Goal: Check status

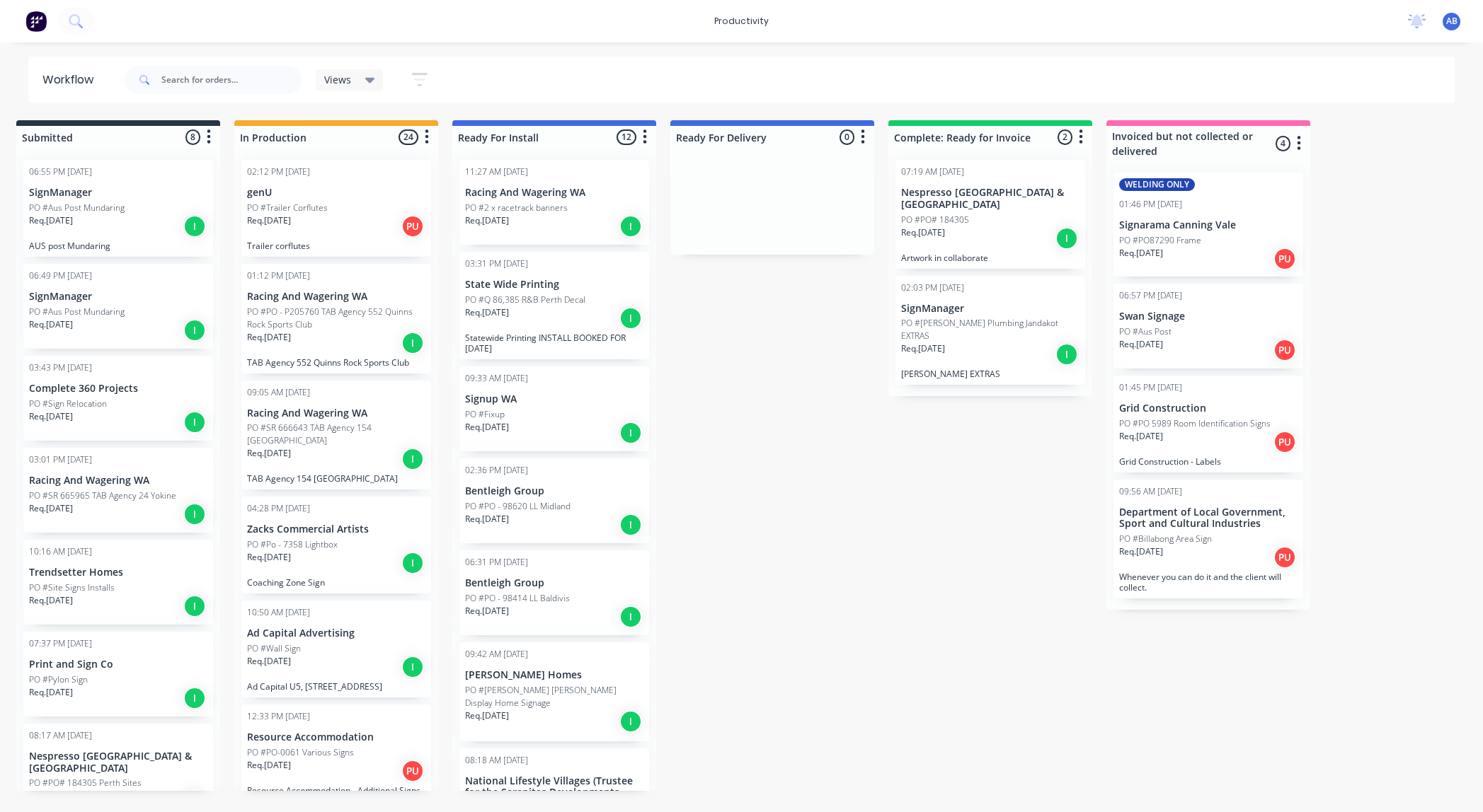
scroll to position [1899, 0]
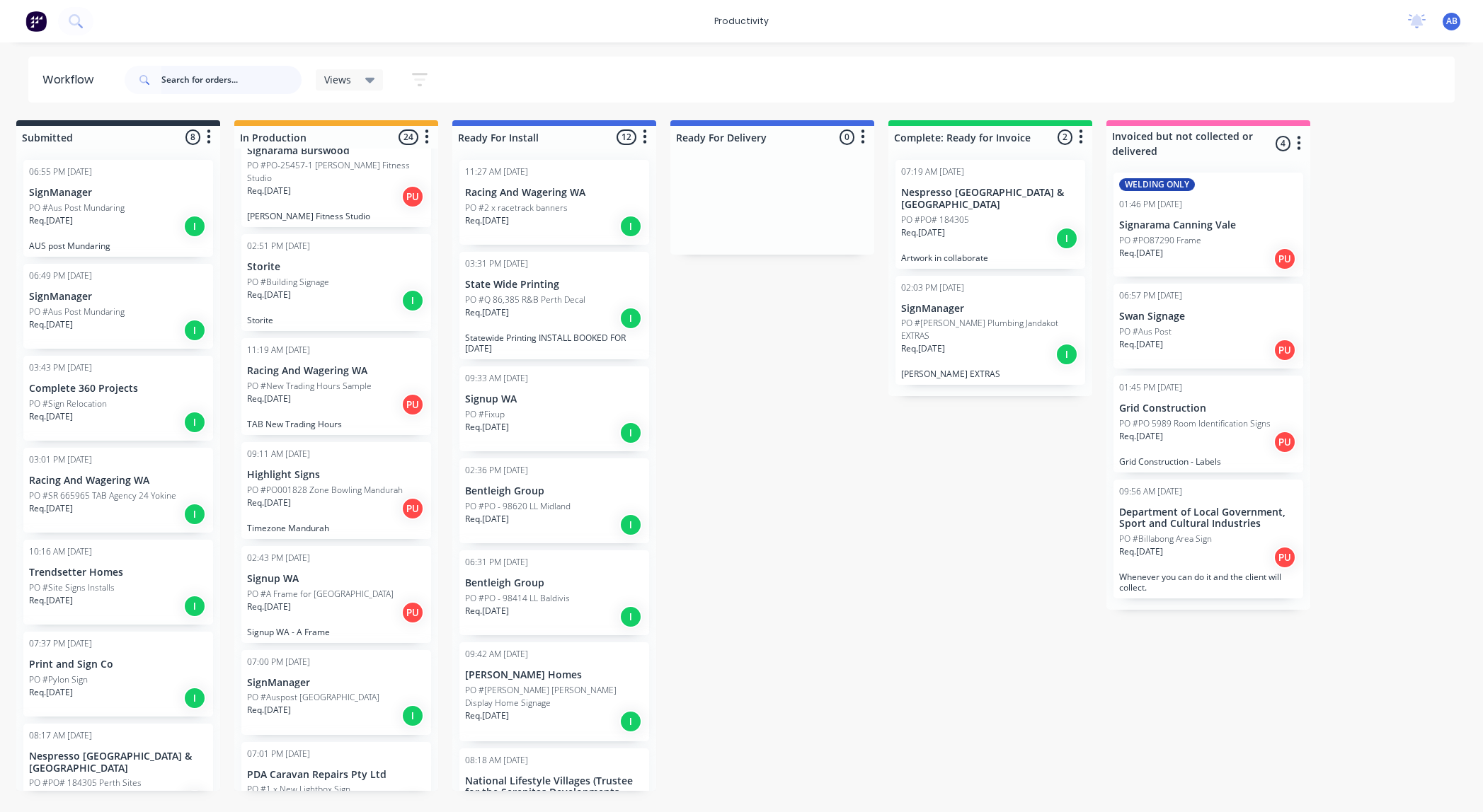
drag, startPoint x: 189, startPoint y: 78, endPoint x: 204, endPoint y: 78, distance: 15.0
click at [190, 78] on input "text" at bounding box center [231, 80] width 140 height 28
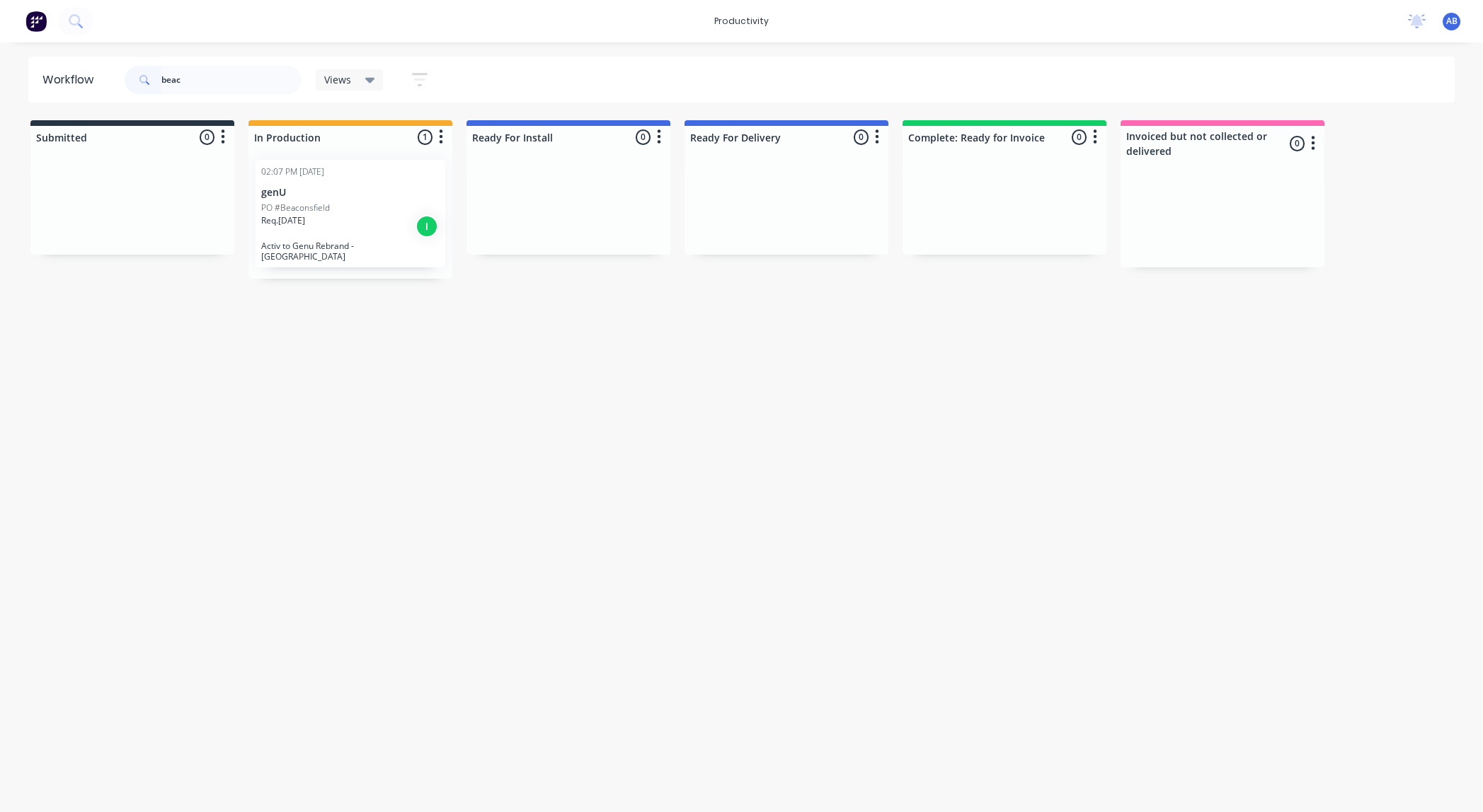
click at [315, 215] on div "Req. [DATE] I" at bounding box center [350, 226] width 178 height 24
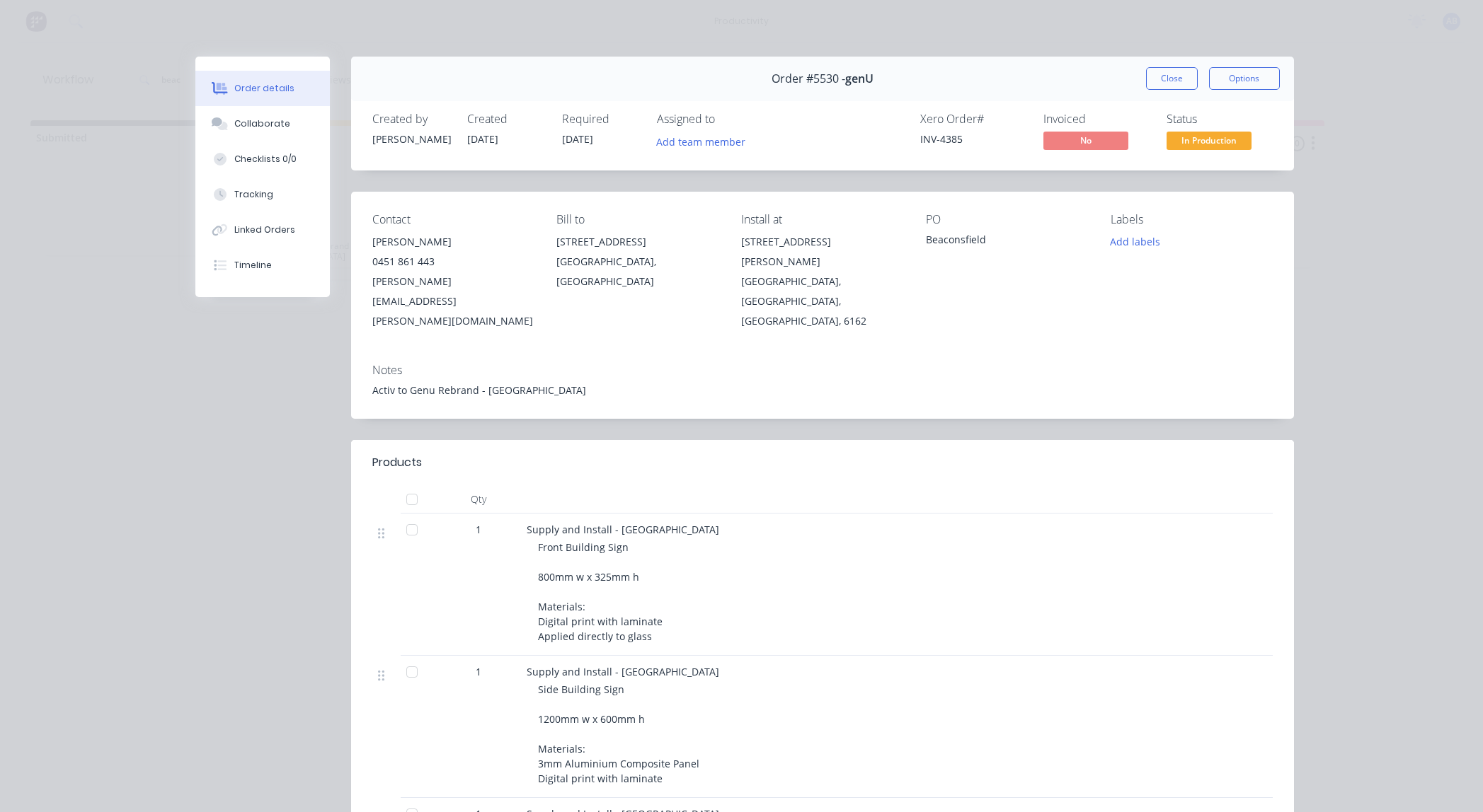
click at [1182, 76] on button "Close" at bounding box center [1172, 78] width 52 height 22
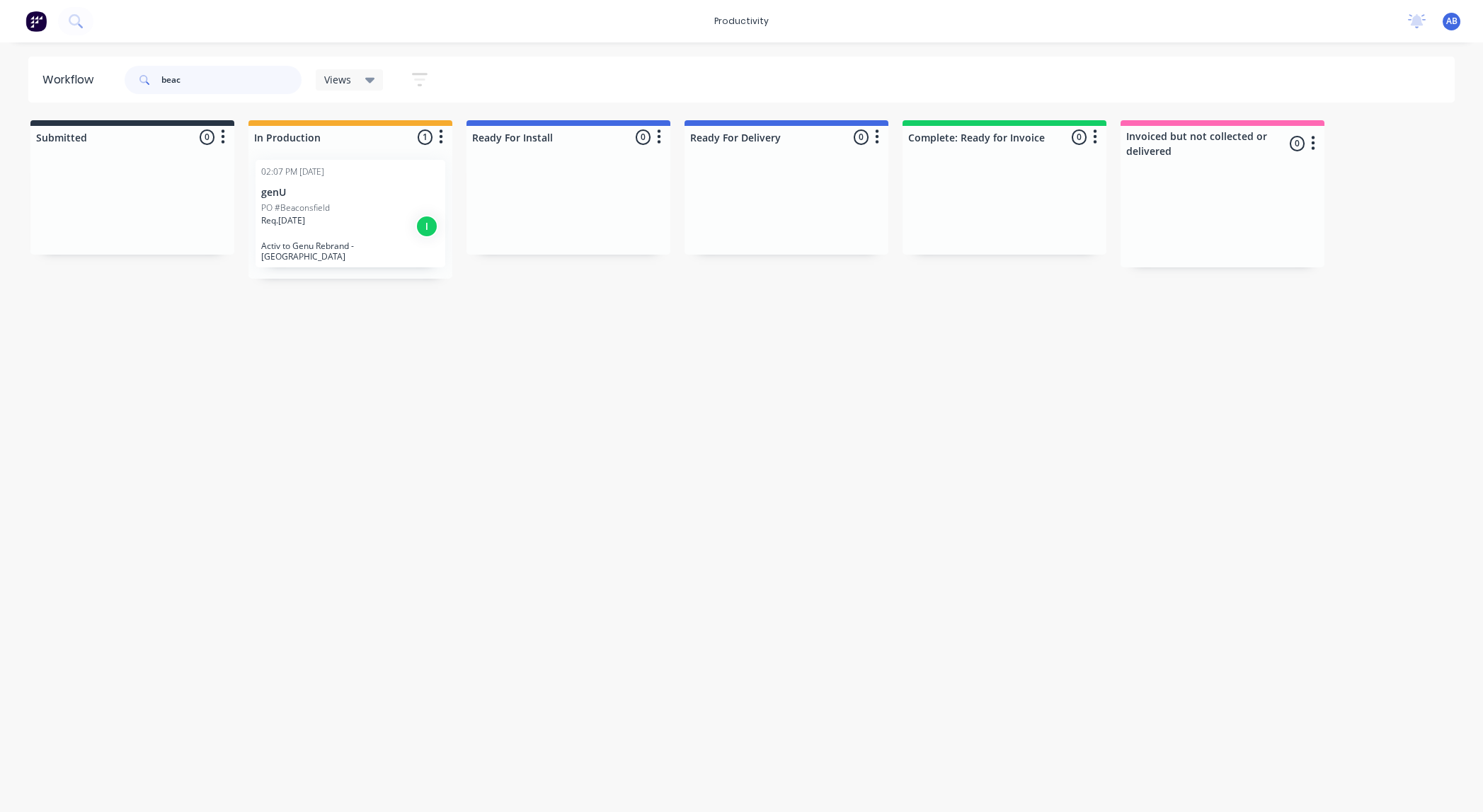
click at [188, 76] on input "beac" at bounding box center [231, 80] width 140 height 28
type input "chur"
click at [311, 211] on p "PO #Churchlands" at bounding box center [295, 207] width 67 height 12
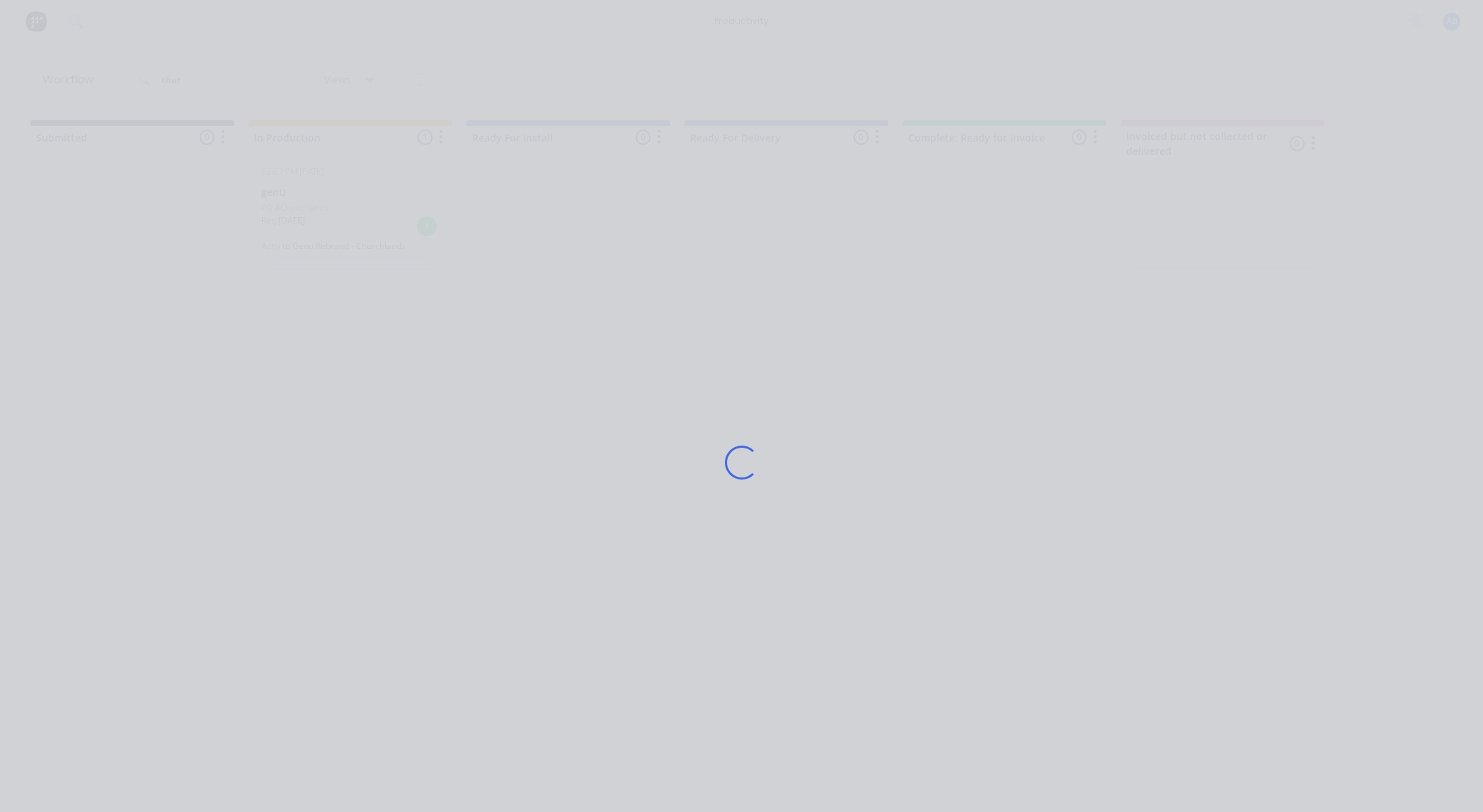
click at [311, 211] on div "Loading..." at bounding box center [742, 463] width 1133 height 812
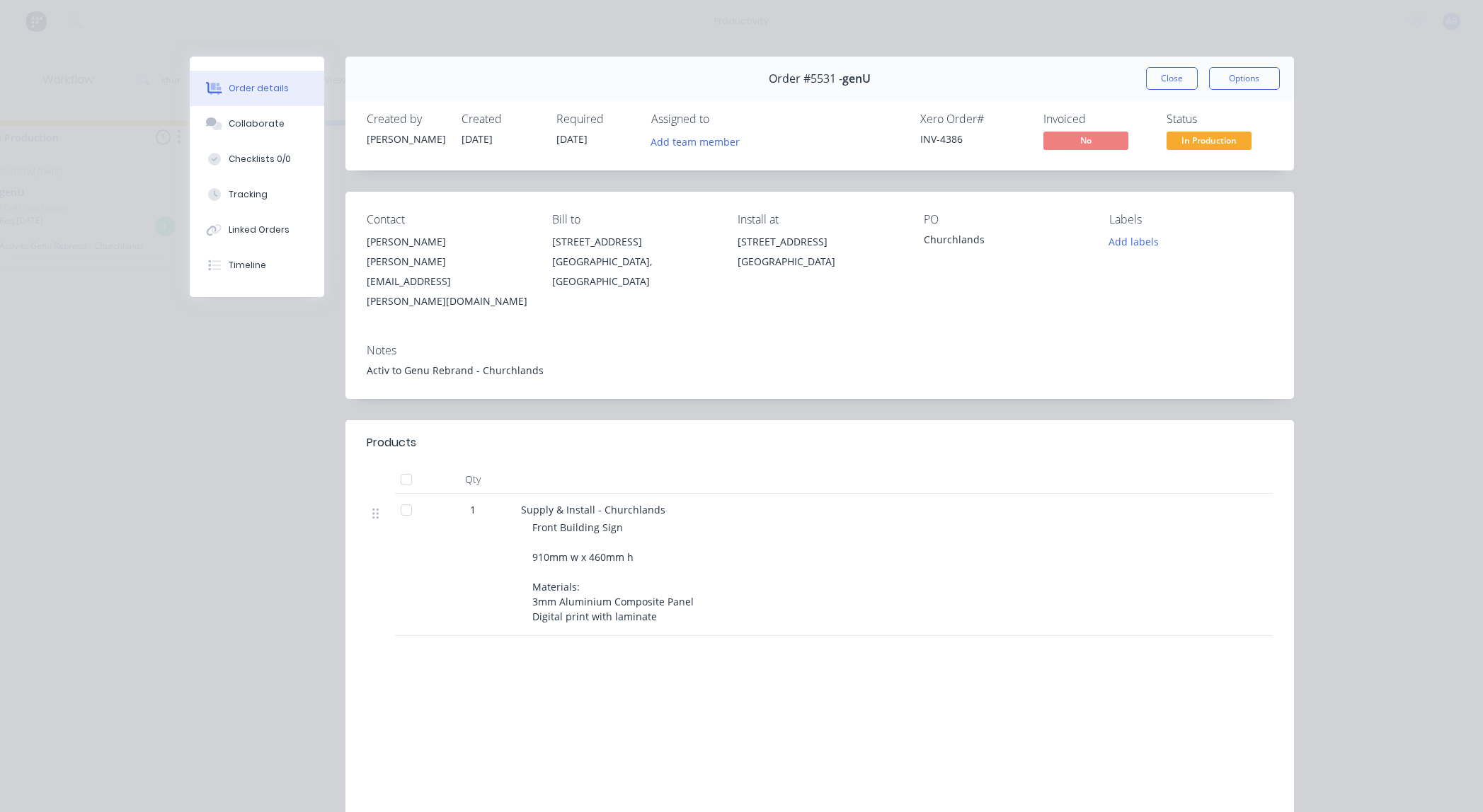
scroll to position [0, 258]
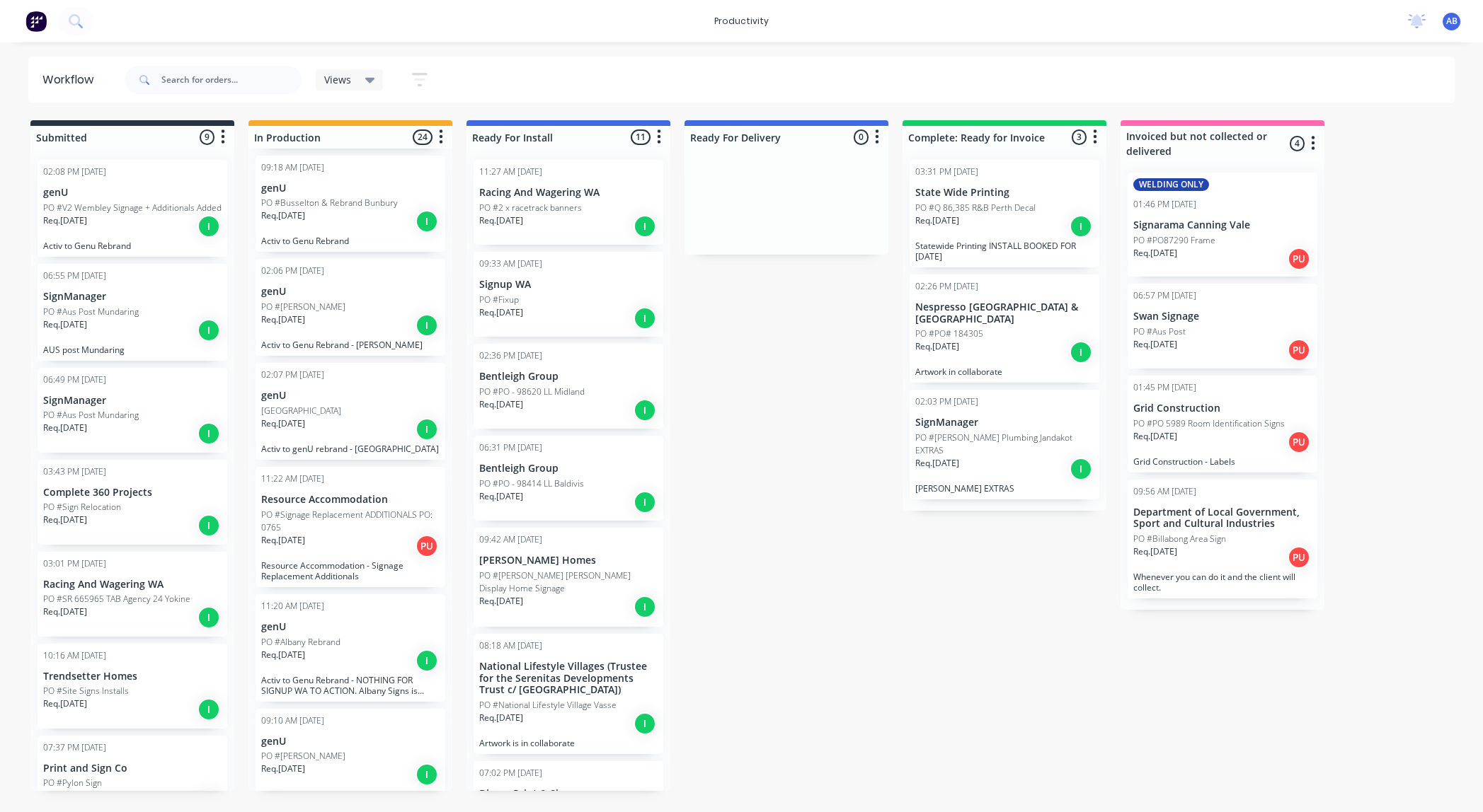
scroll to position [780, 0]
click at [315, 416] on div "Req. [DATE] I" at bounding box center [350, 428] width 178 height 24
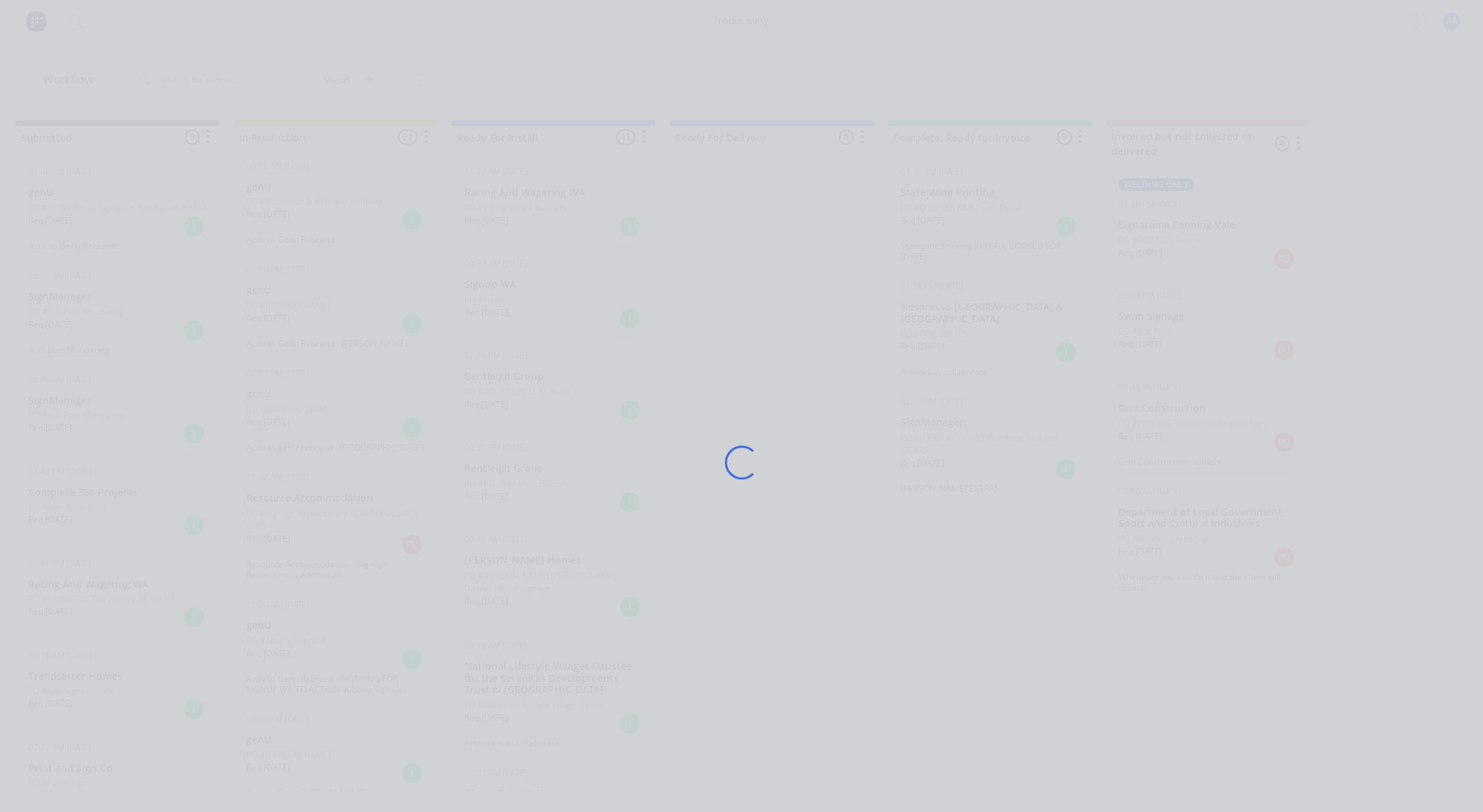
scroll to position [0, 17]
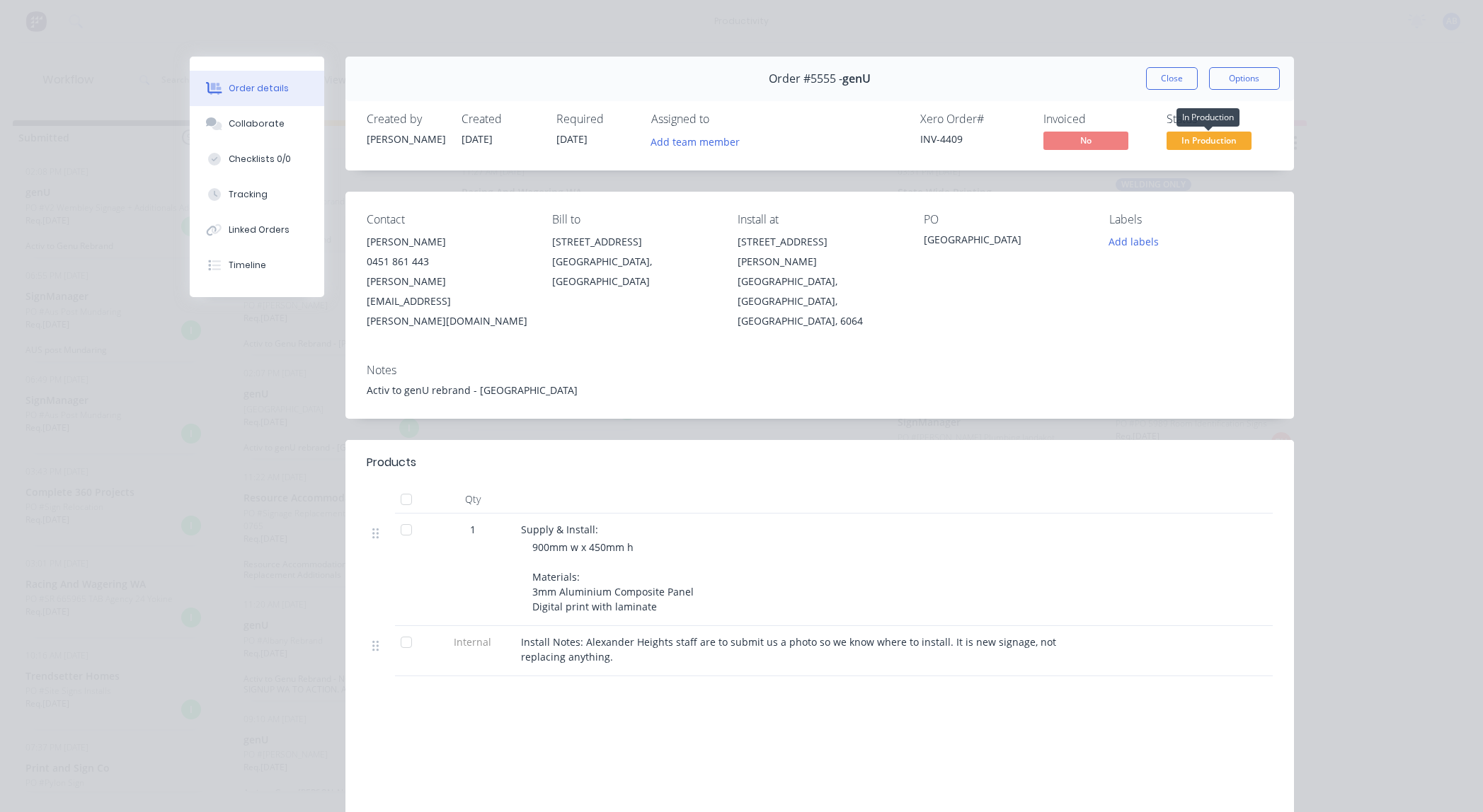
click at [1188, 136] on span "In Production" at bounding box center [1209, 140] width 85 height 17
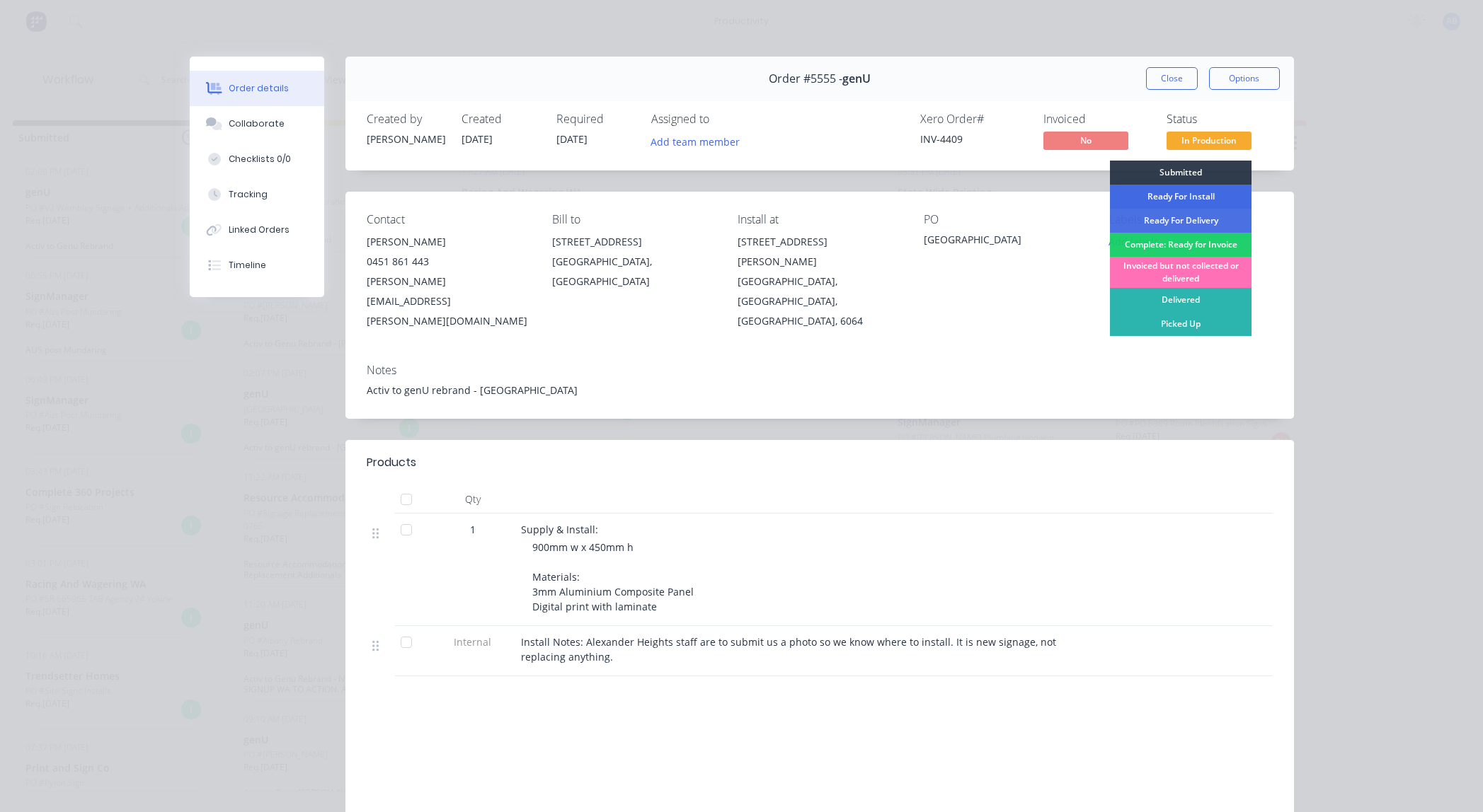
click at [1200, 194] on div "Ready For Install" at bounding box center [1181, 196] width 141 height 24
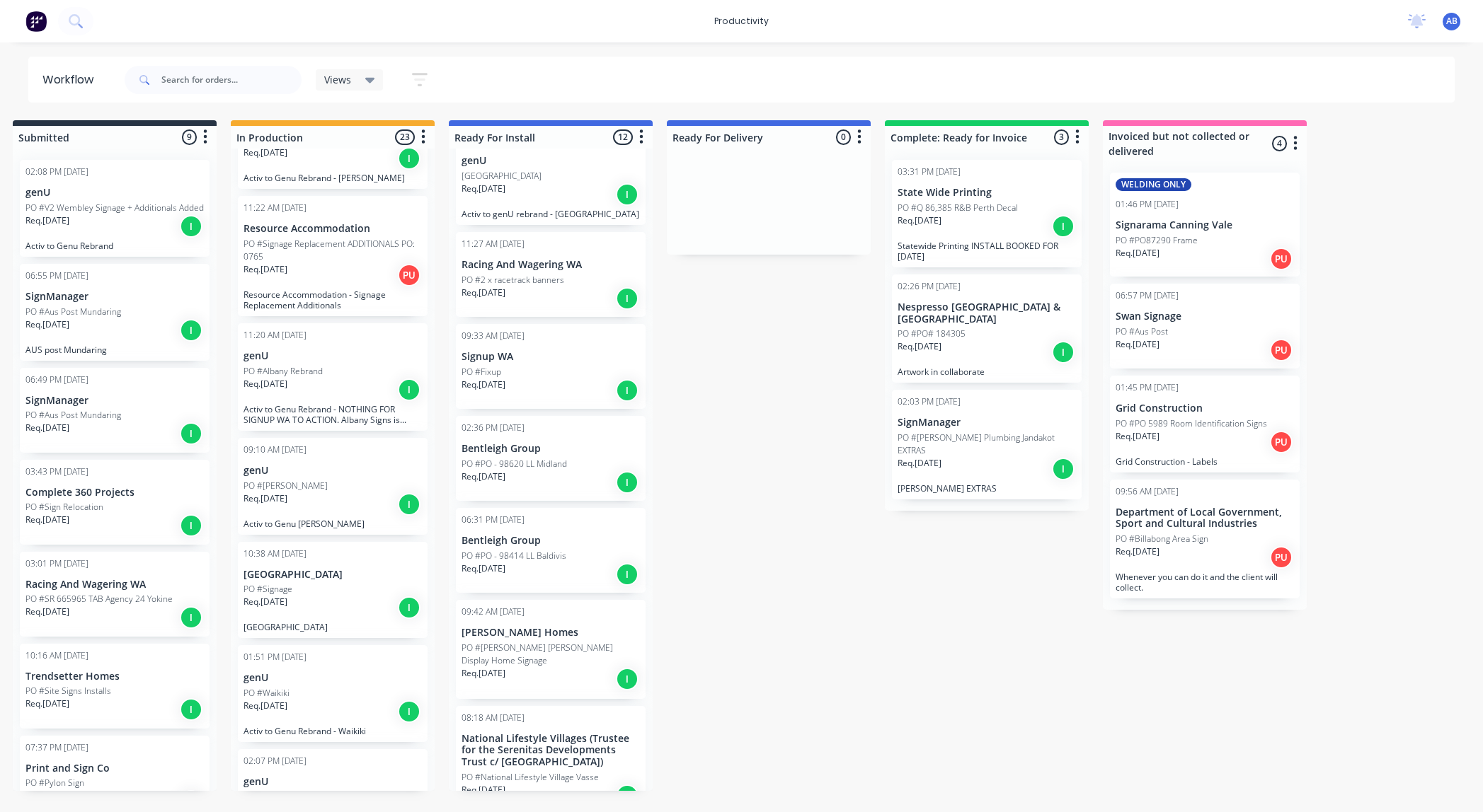
scroll to position [951, 0]
click at [310, 474] on p "PO #[PERSON_NAME]" at bounding box center [285, 480] width 84 height 12
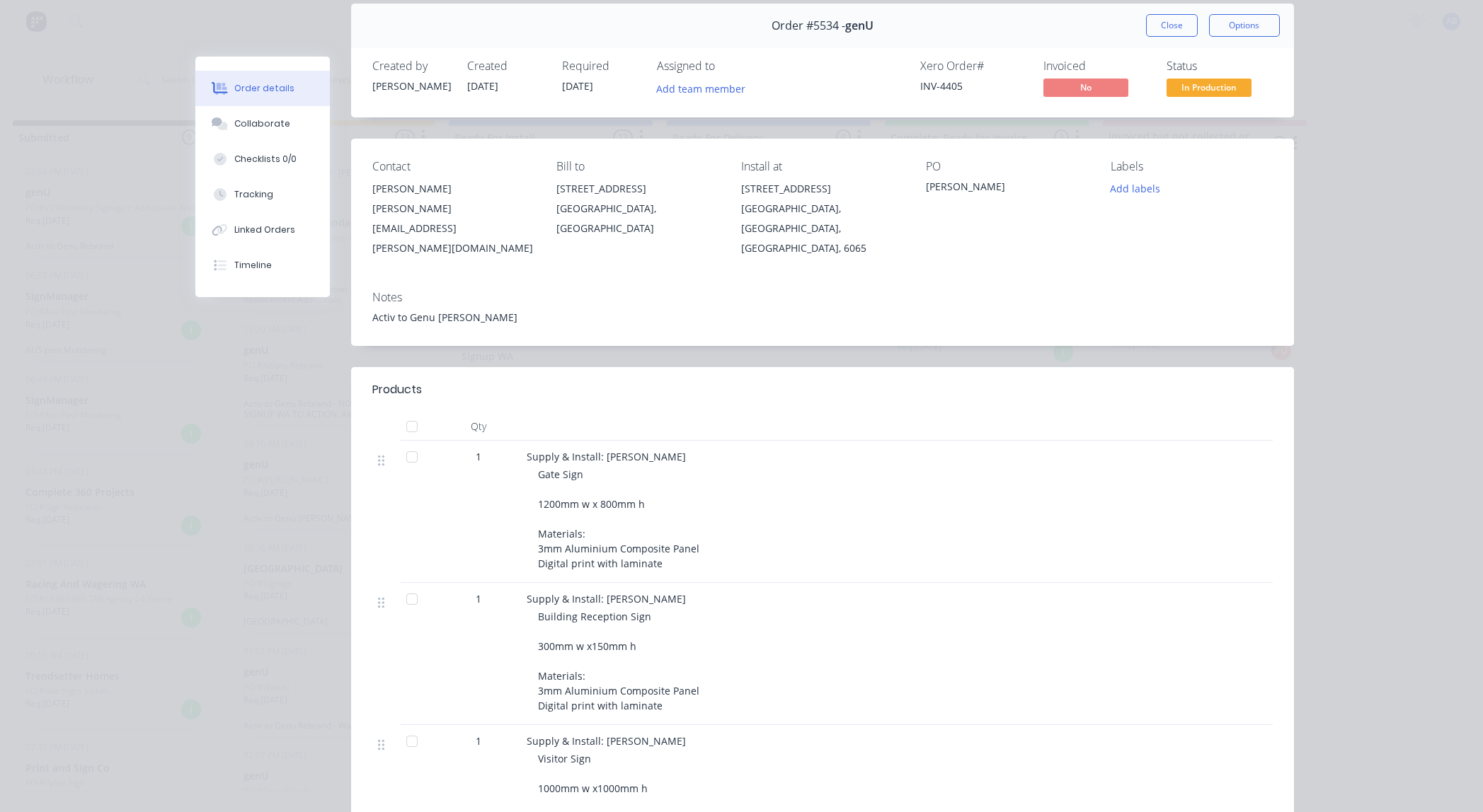
scroll to position [0, 0]
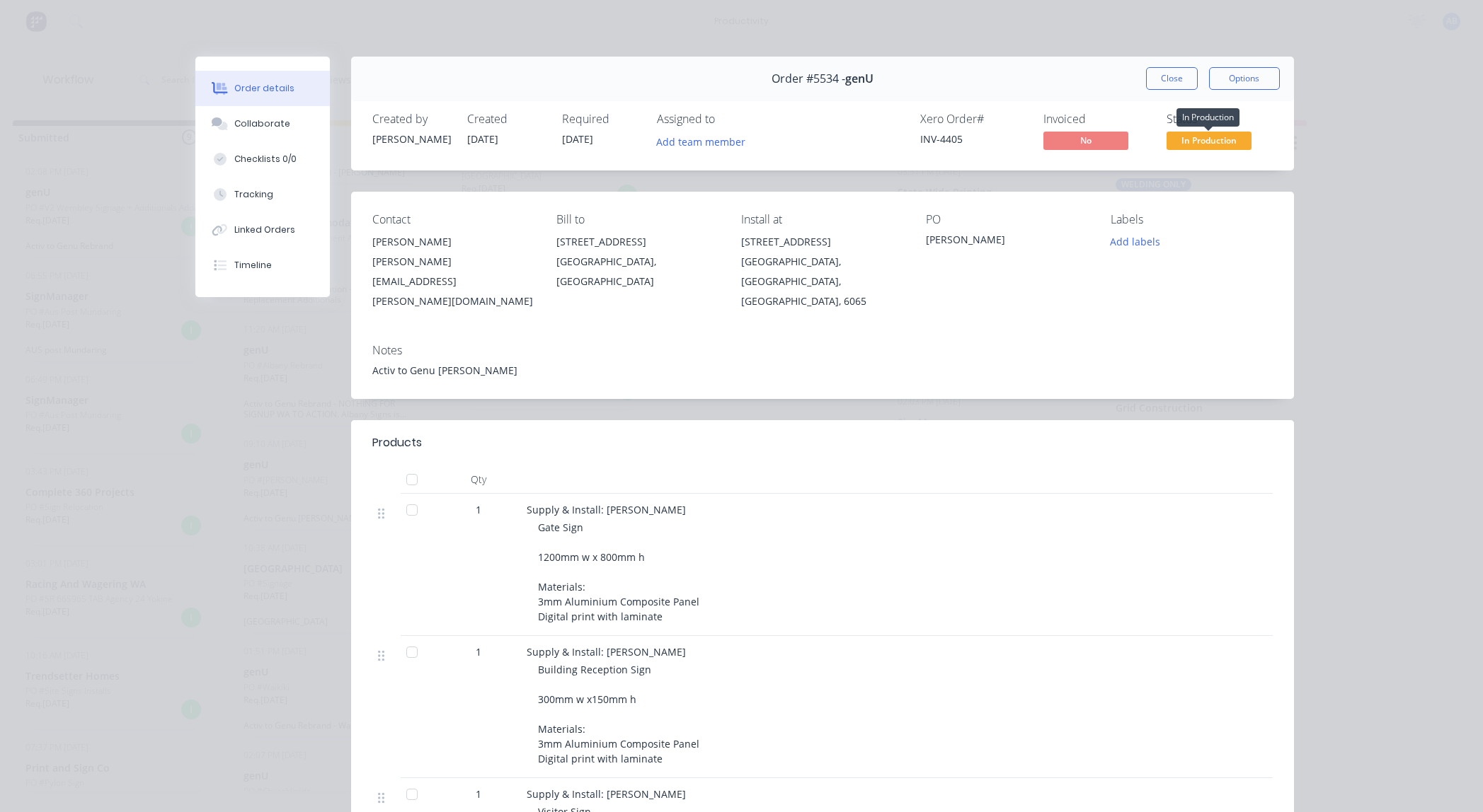
click at [1201, 145] on span "In Production" at bounding box center [1209, 140] width 85 height 17
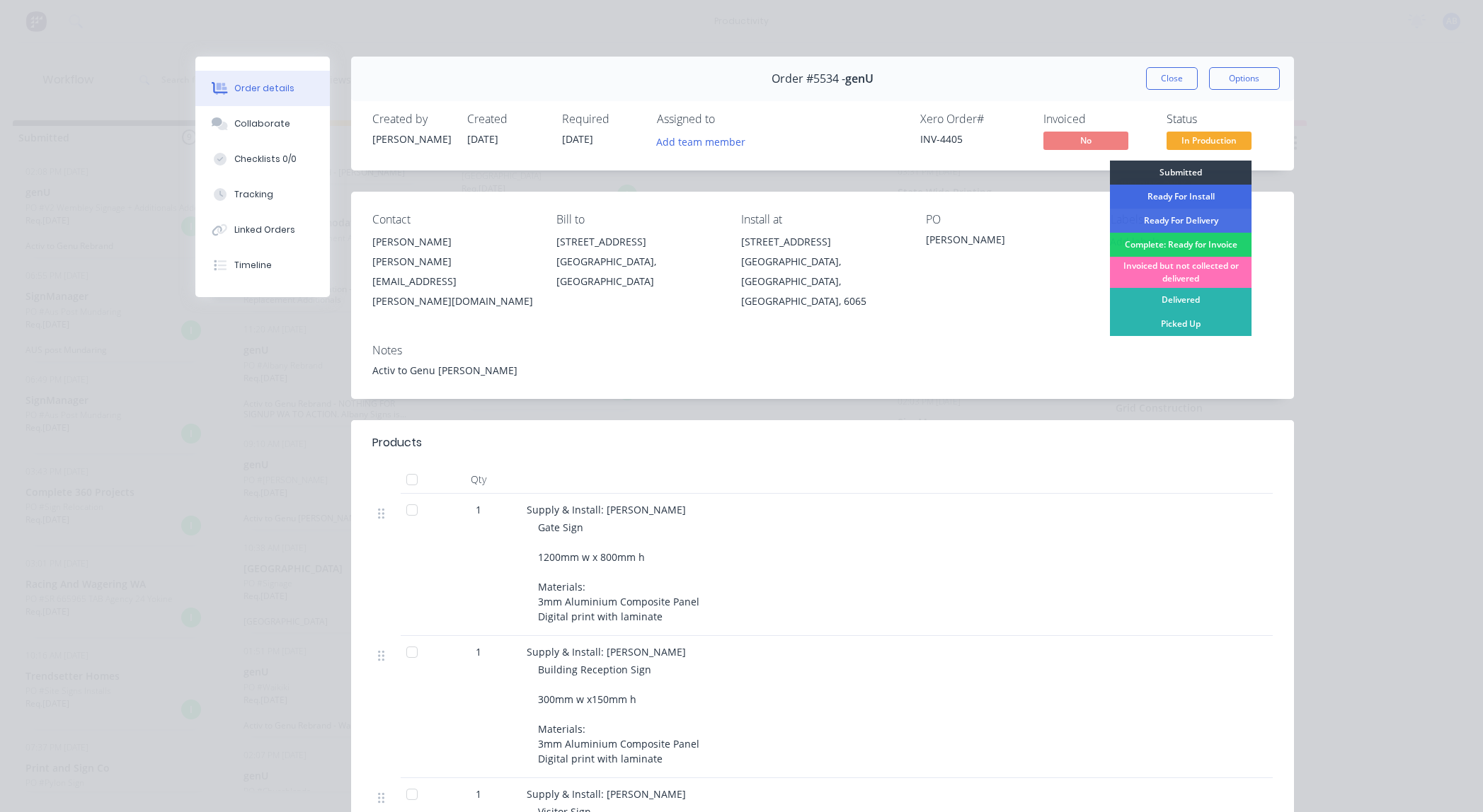
click at [1187, 197] on div "Ready For Install" at bounding box center [1181, 196] width 141 height 24
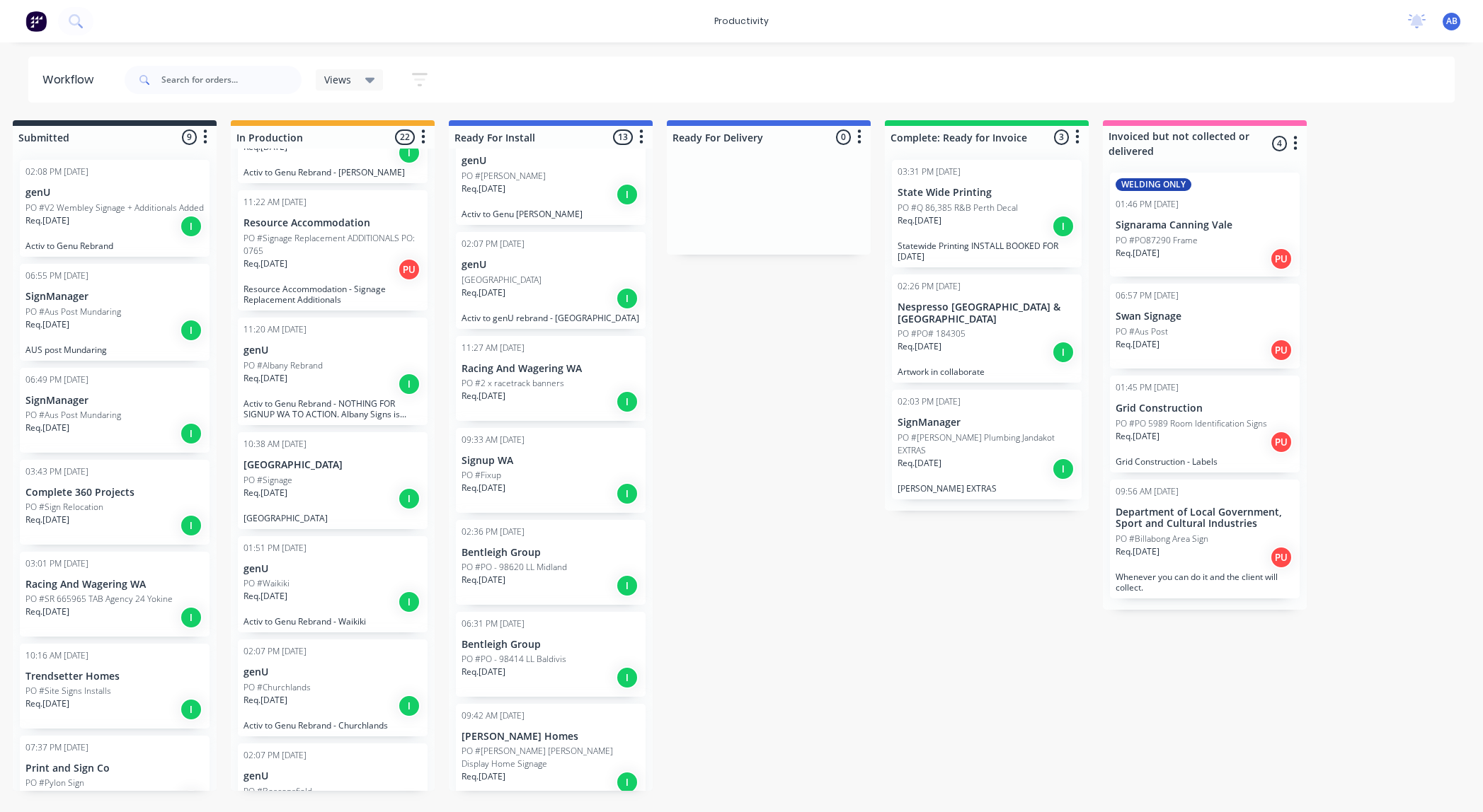
click at [281, 590] on div "Req. [DATE] I" at bounding box center [333, 602] width 178 height 24
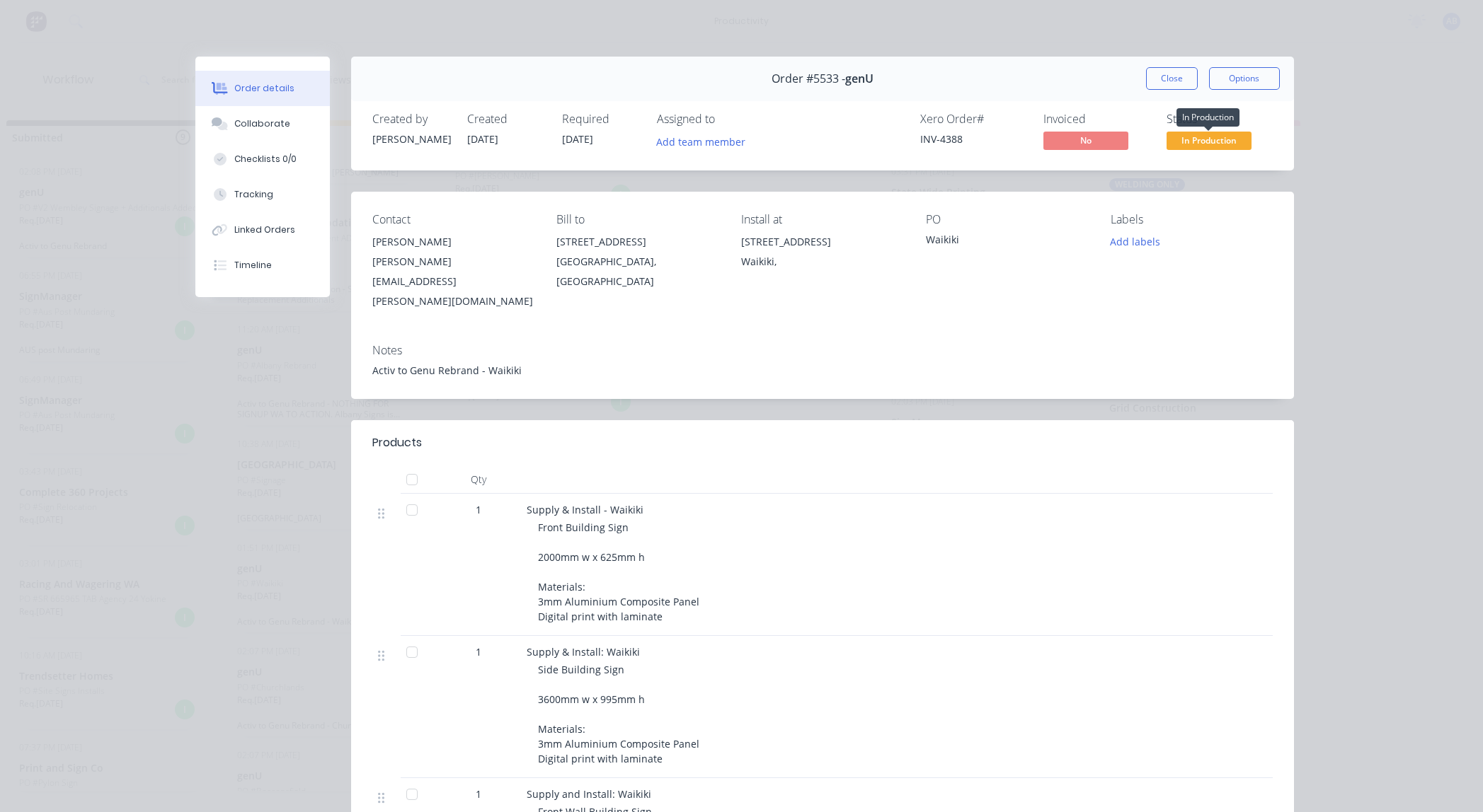
click at [1214, 141] on span "In Production" at bounding box center [1209, 140] width 85 height 17
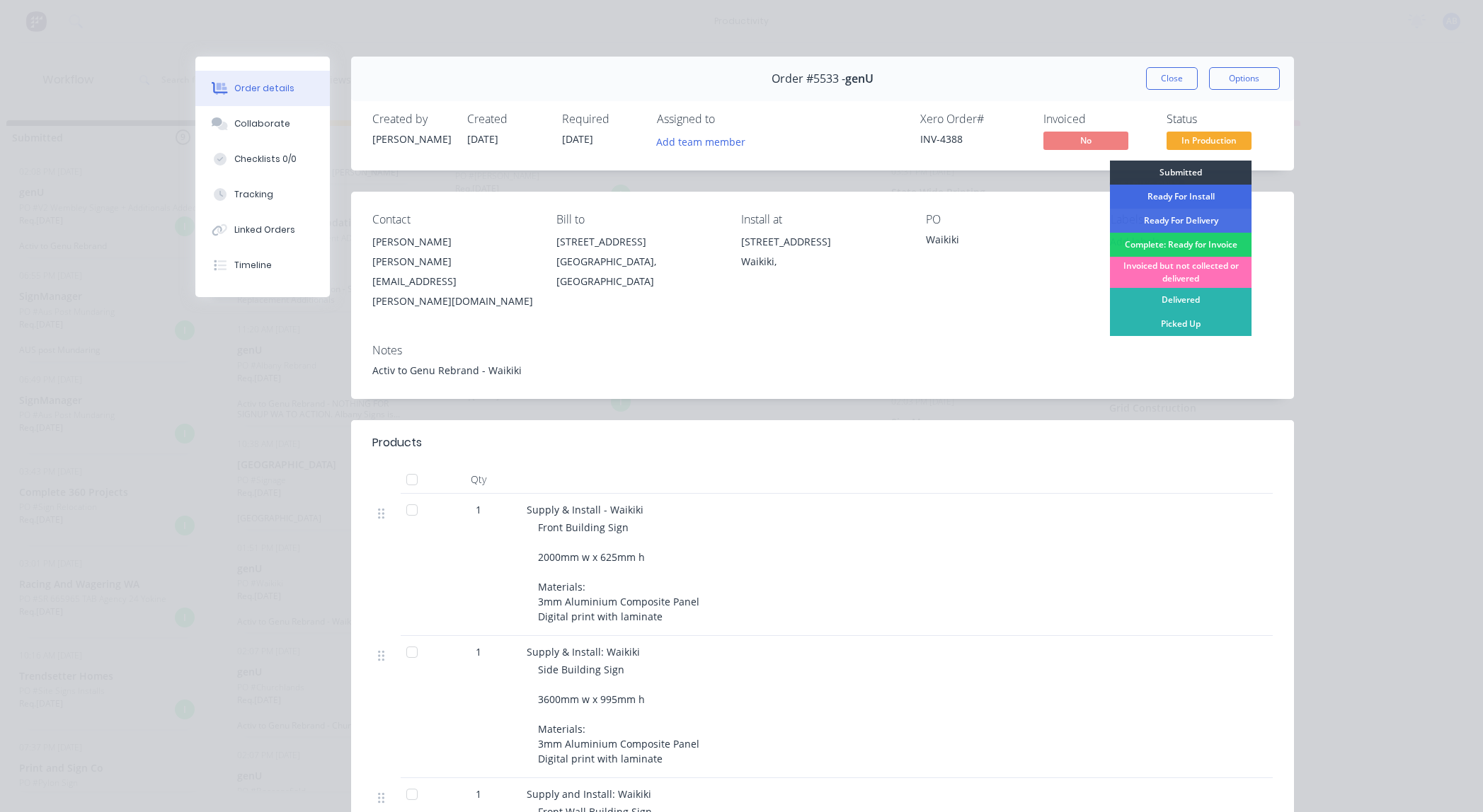
click at [1183, 195] on div "Ready For Install" at bounding box center [1181, 196] width 141 height 24
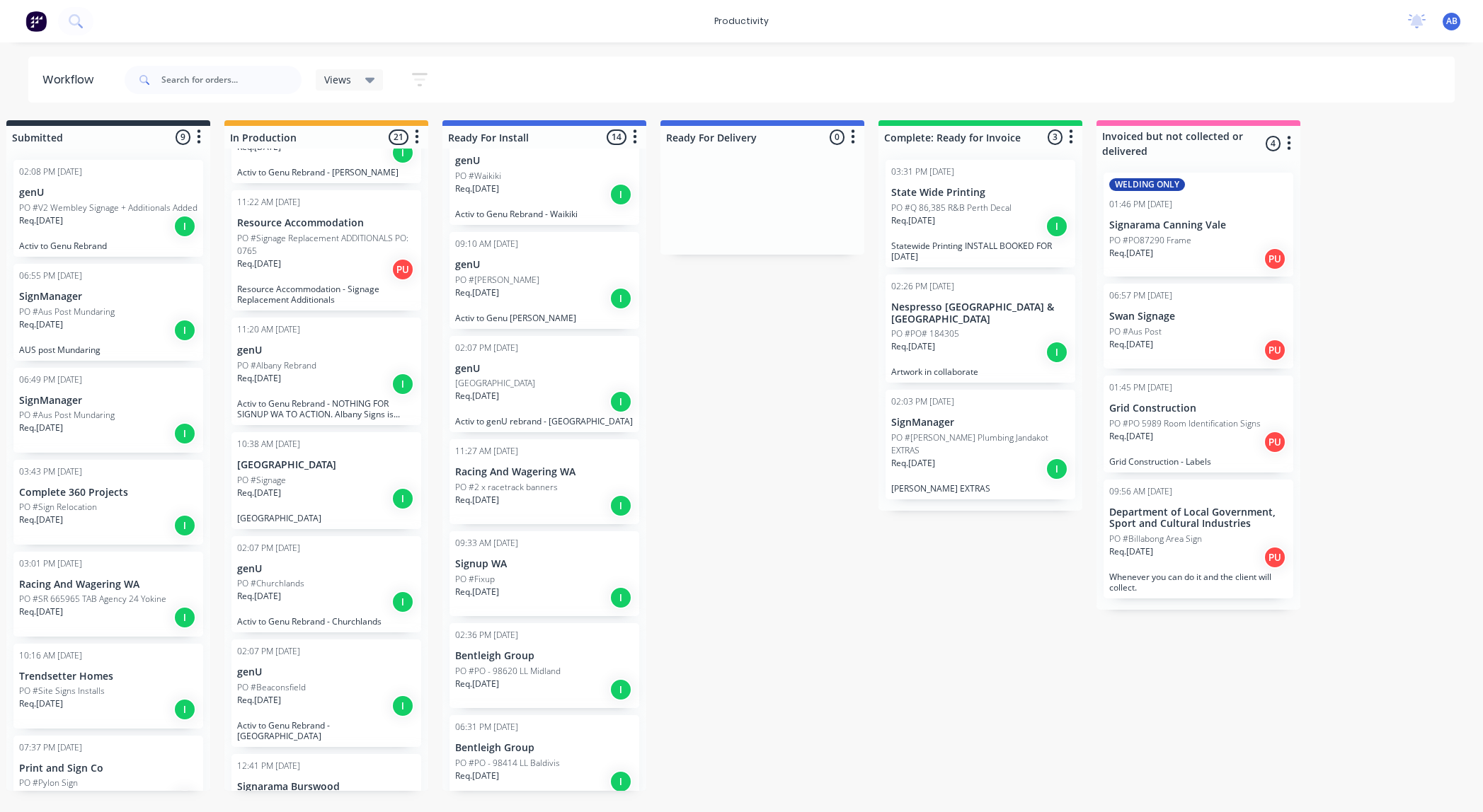
scroll to position [0, 26]
click at [314, 577] on div "PO #Churchlands" at bounding box center [325, 583] width 178 height 12
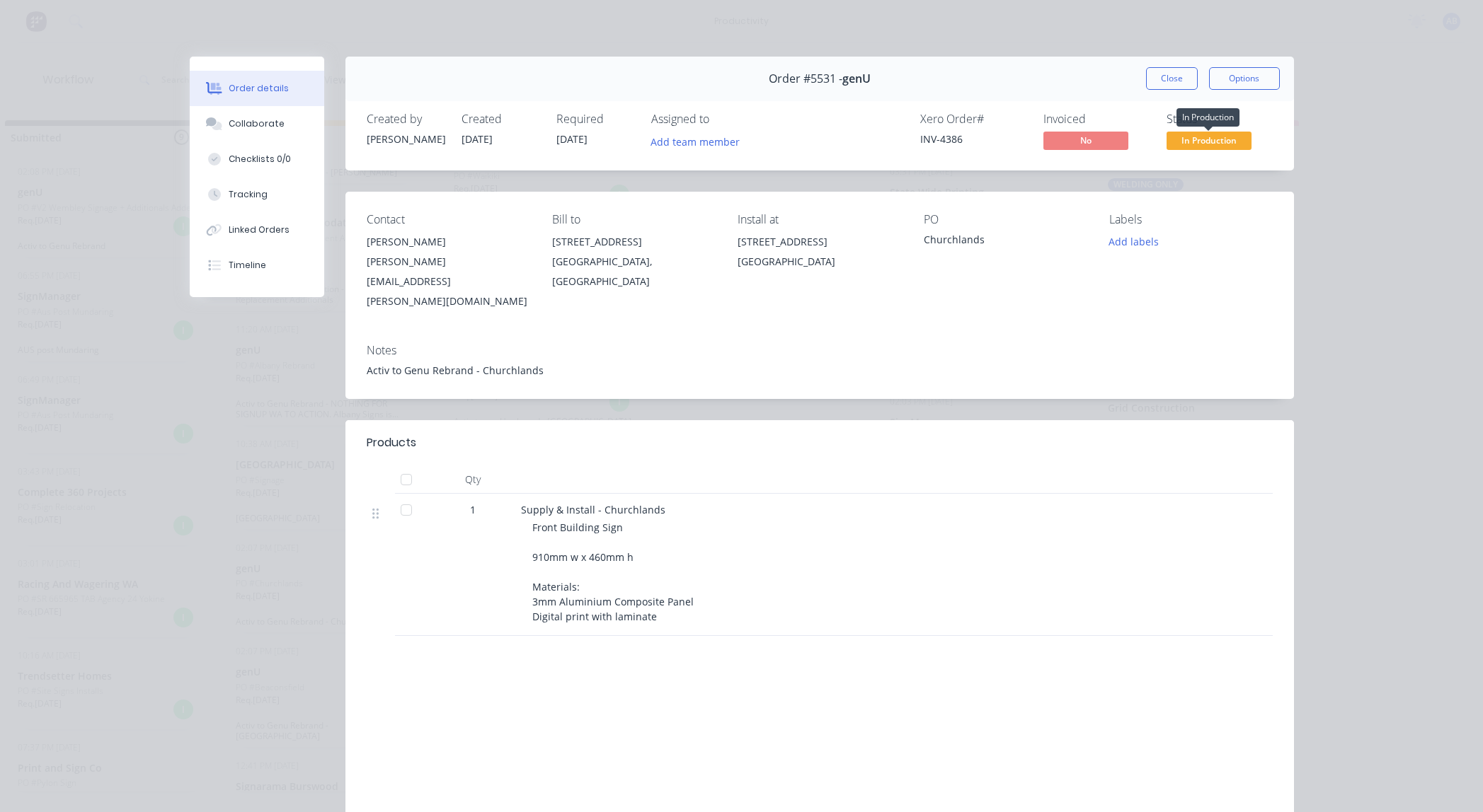
click at [1200, 138] on span "In Production" at bounding box center [1209, 140] width 85 height 17
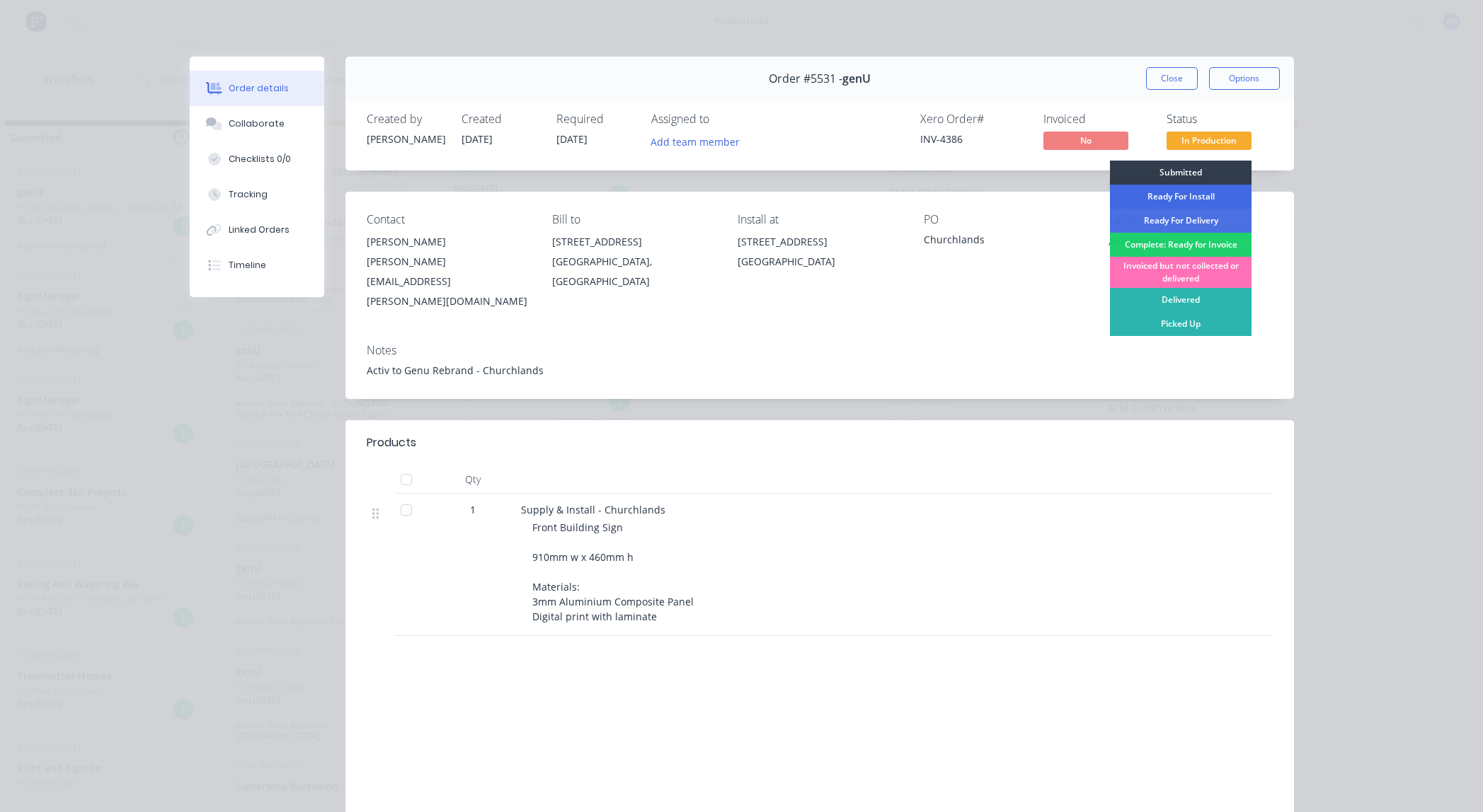
click at [1180, 198] on div "Ready For Install" at bounding box center [1181, 196] width 141 height 24
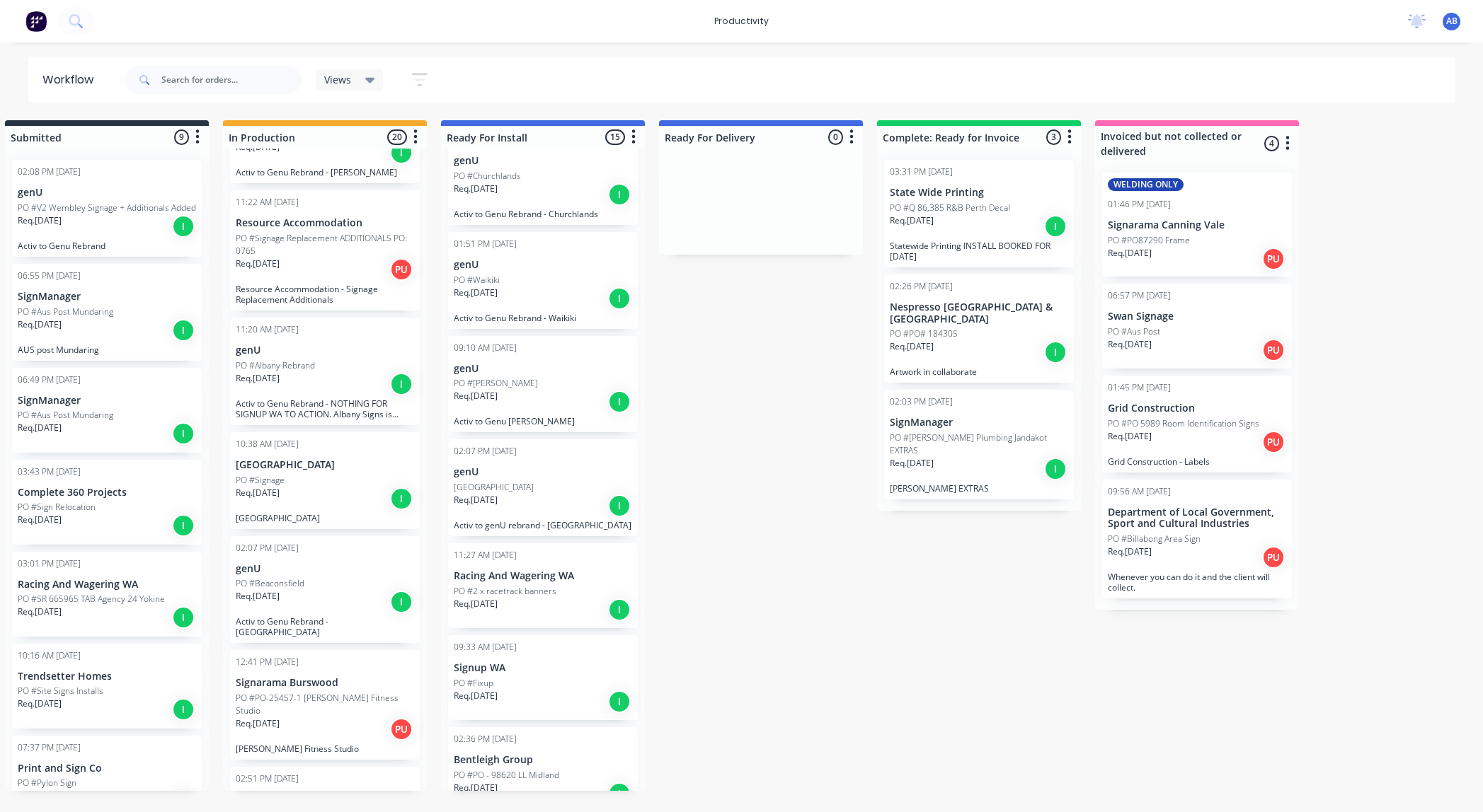
click at [310, 590] on div "Req. [DATE] I" at bounding box center [325, 602] width 178 height 24
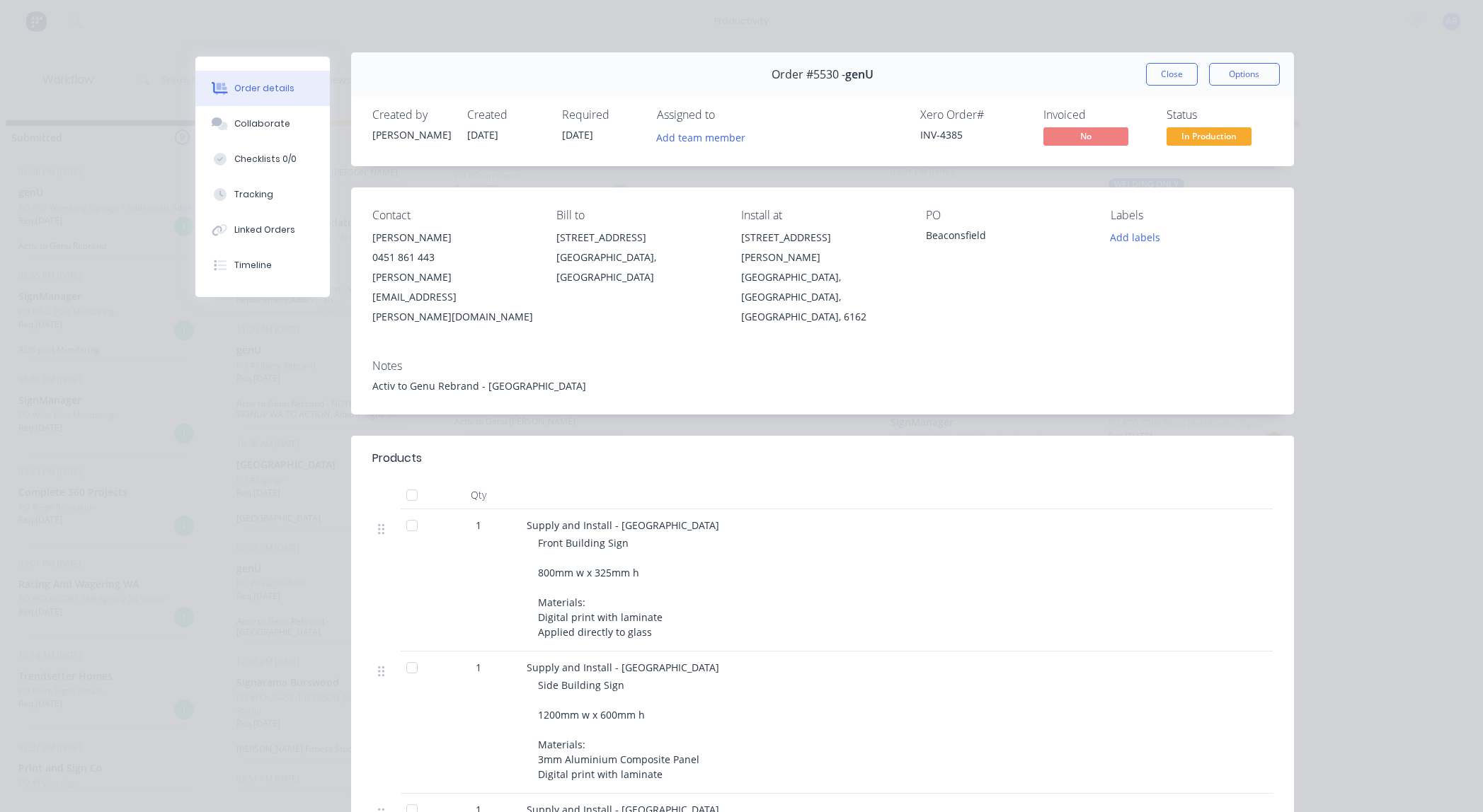
scroll to position [0, 0]
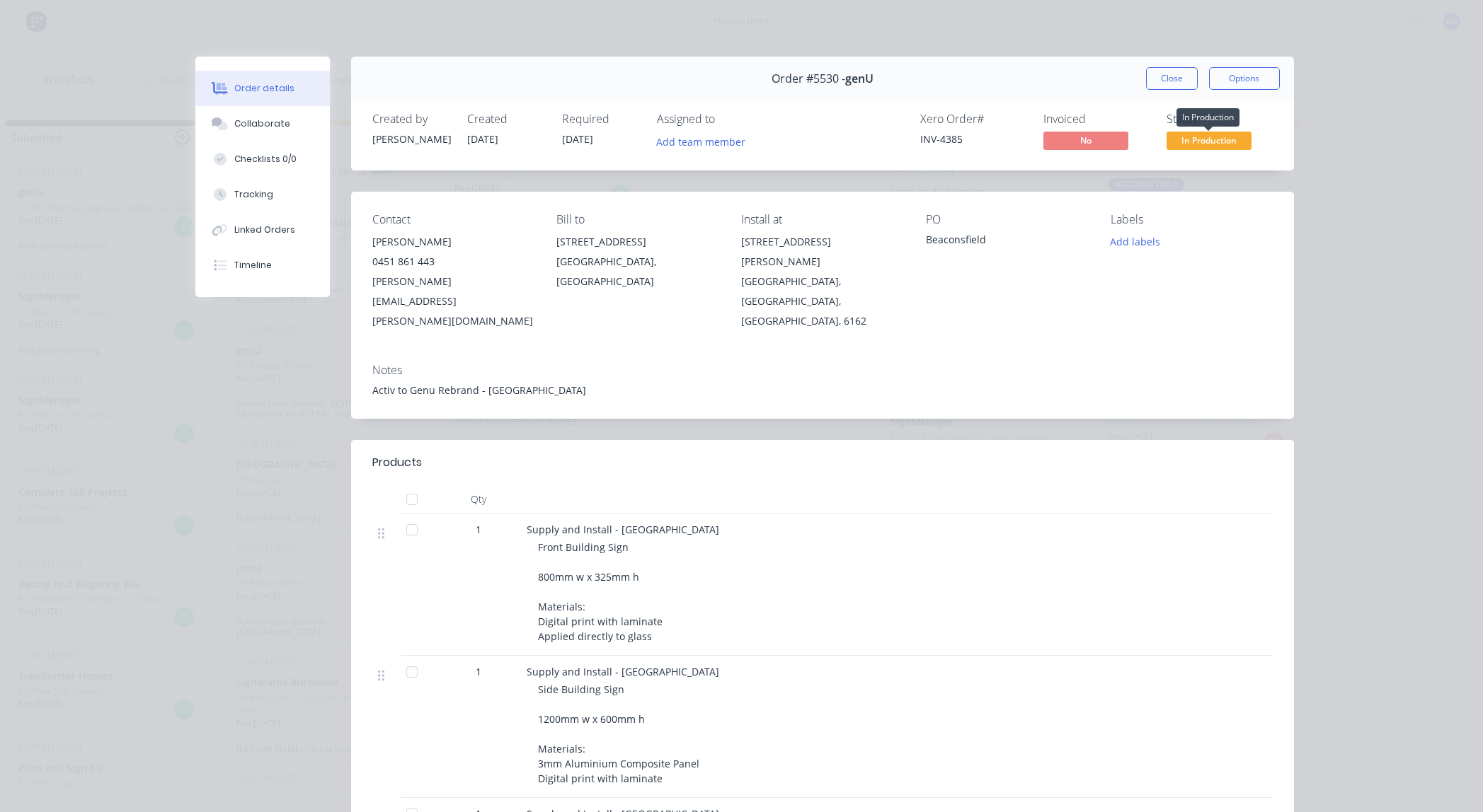
click at [1184, 146] on span "In Production" at bounding box center [1209, 140] width 85 height 17
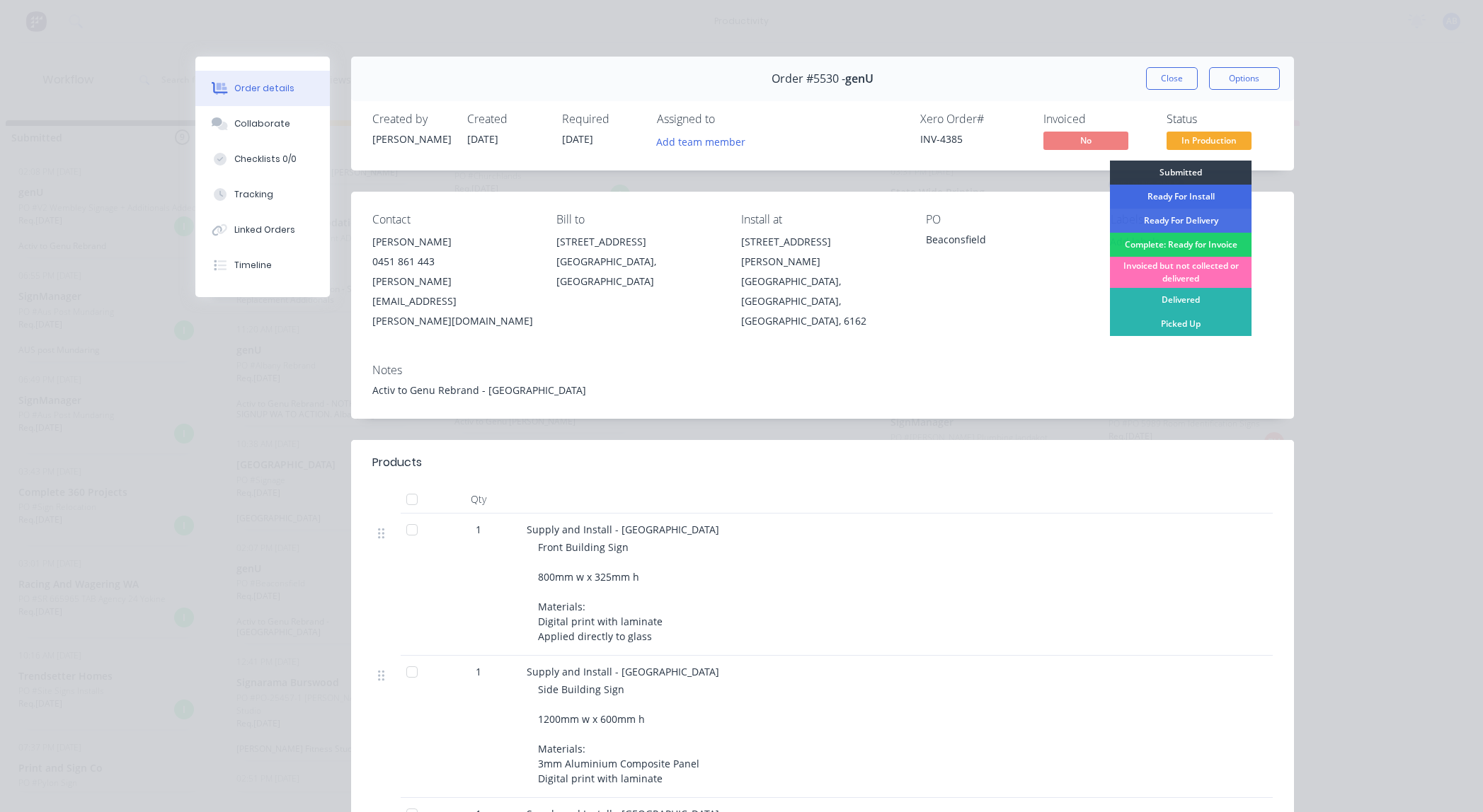
click at [1174, 196] on div "Ready For Install" at bounding box center [1181, 196] width 141 height 24
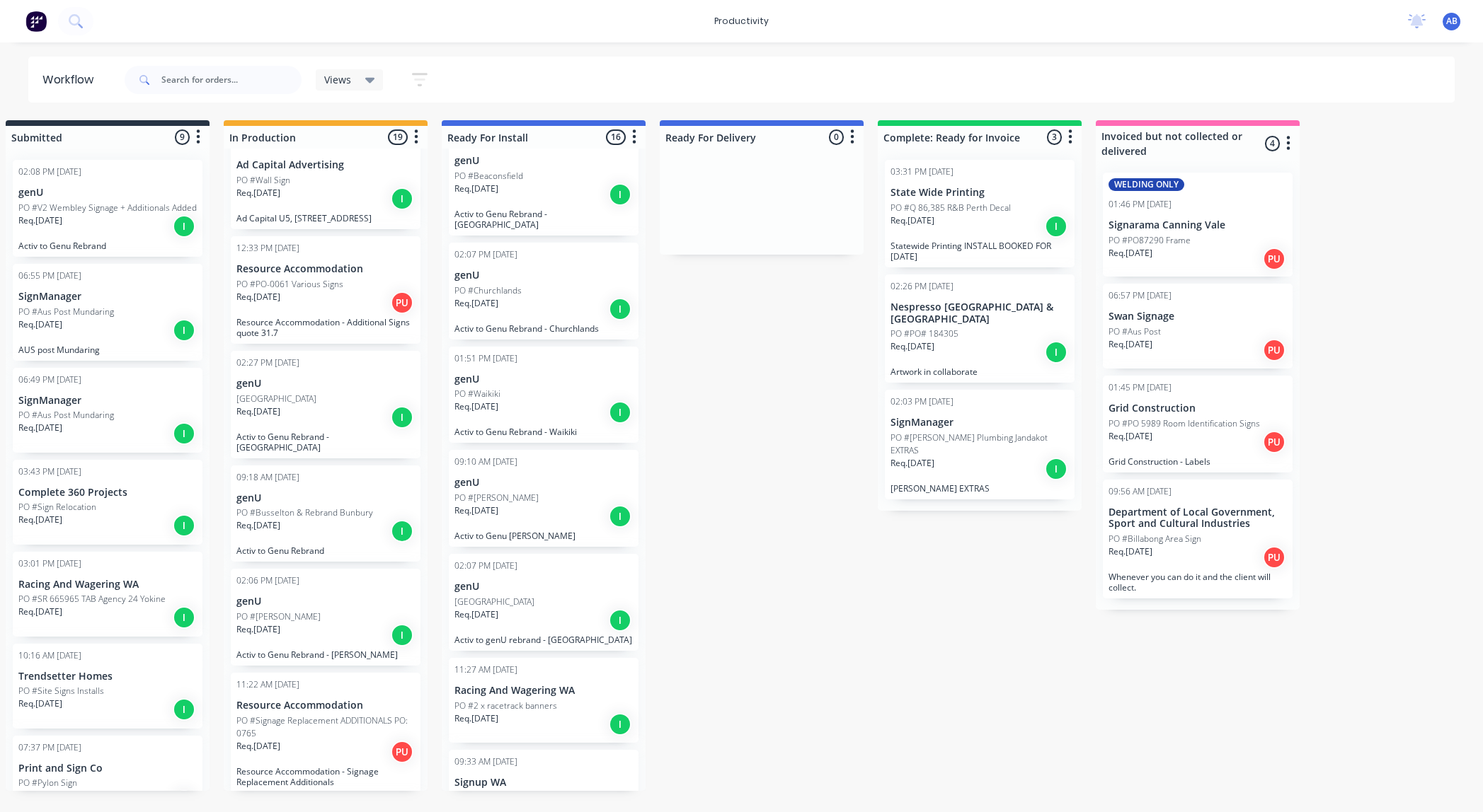
scroll to position [488, 0]
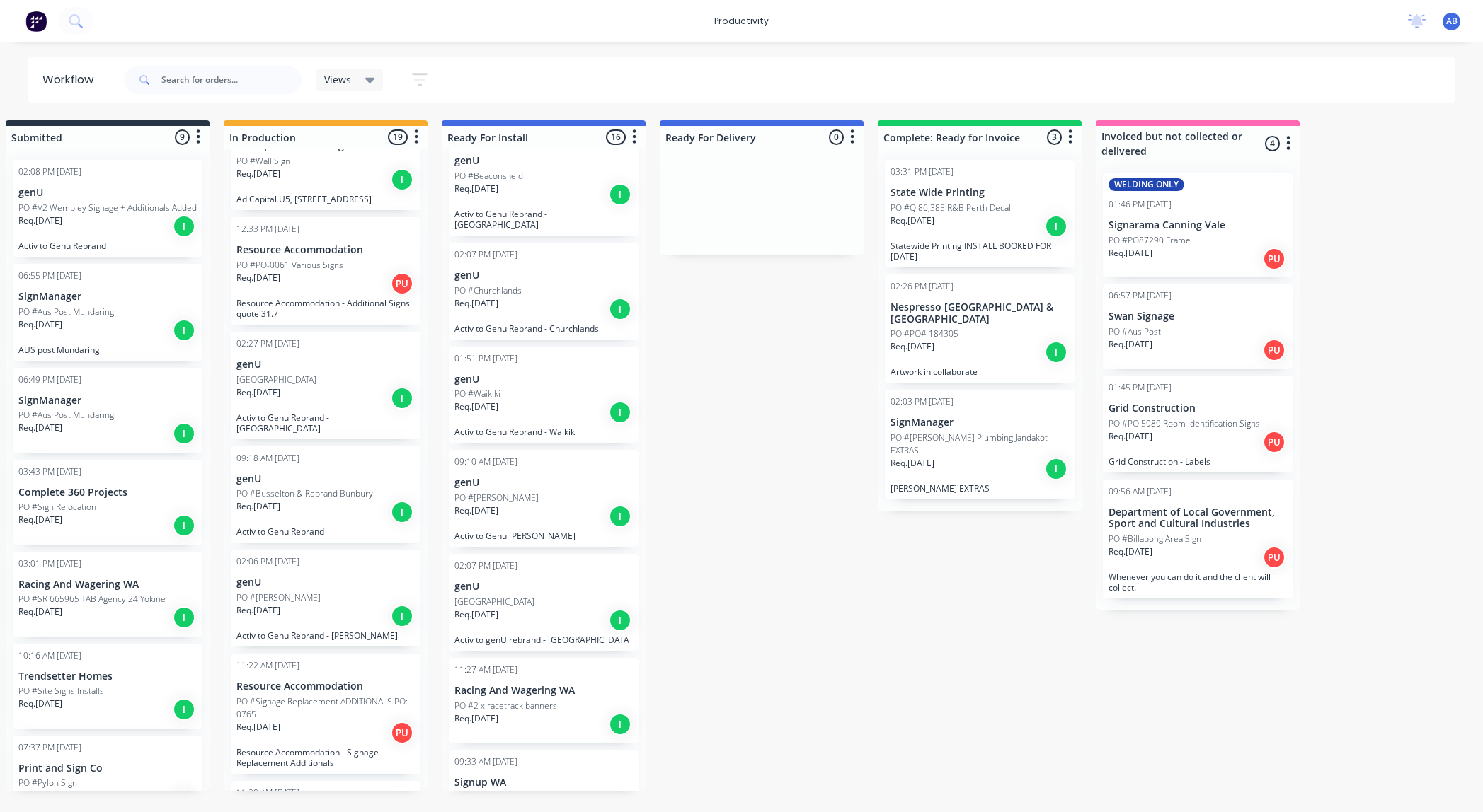
click at [303, 500] on div "Req. [DATE] I" at bounding box center [325, 512] width 178 height 24
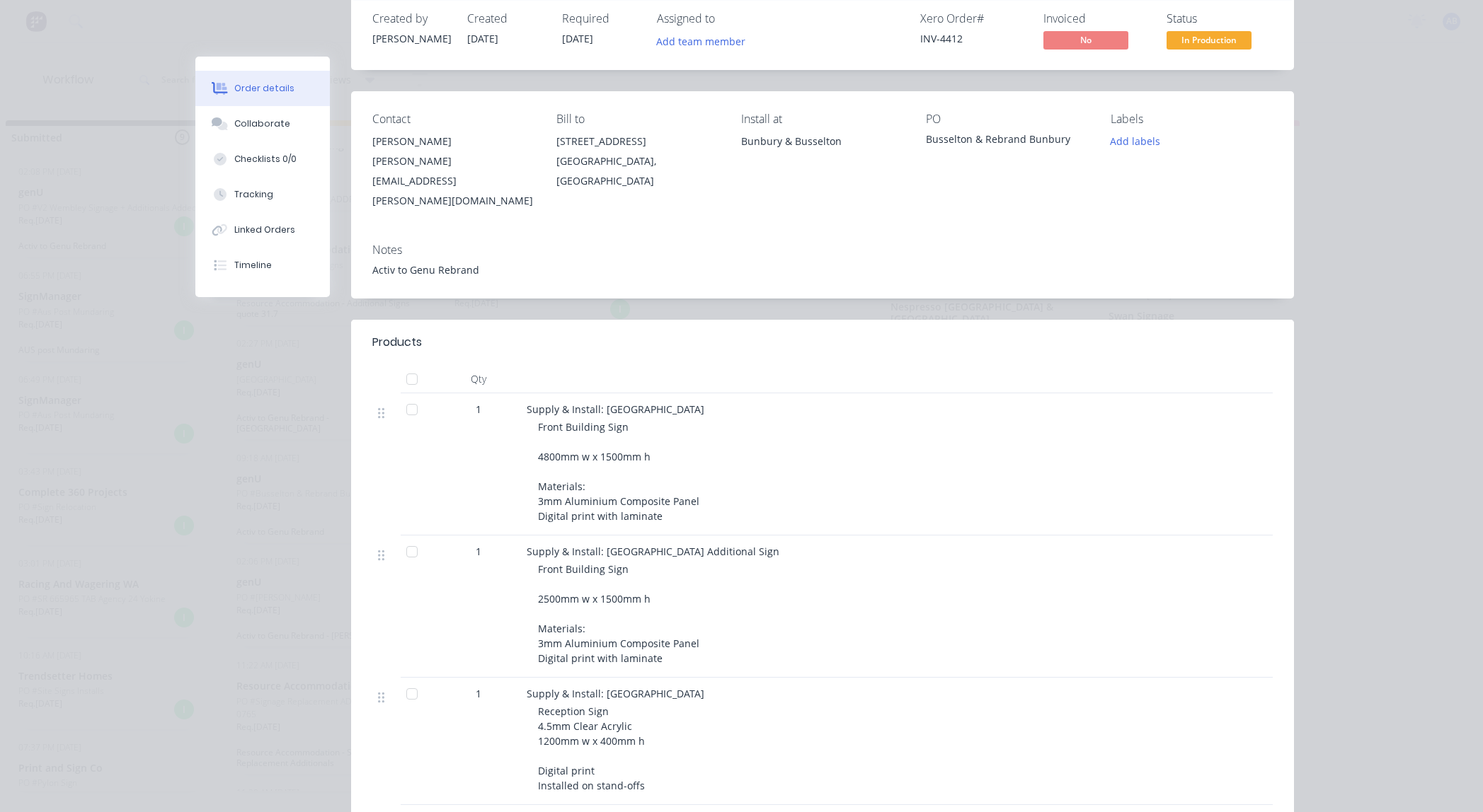
scroll to position [0, 0]
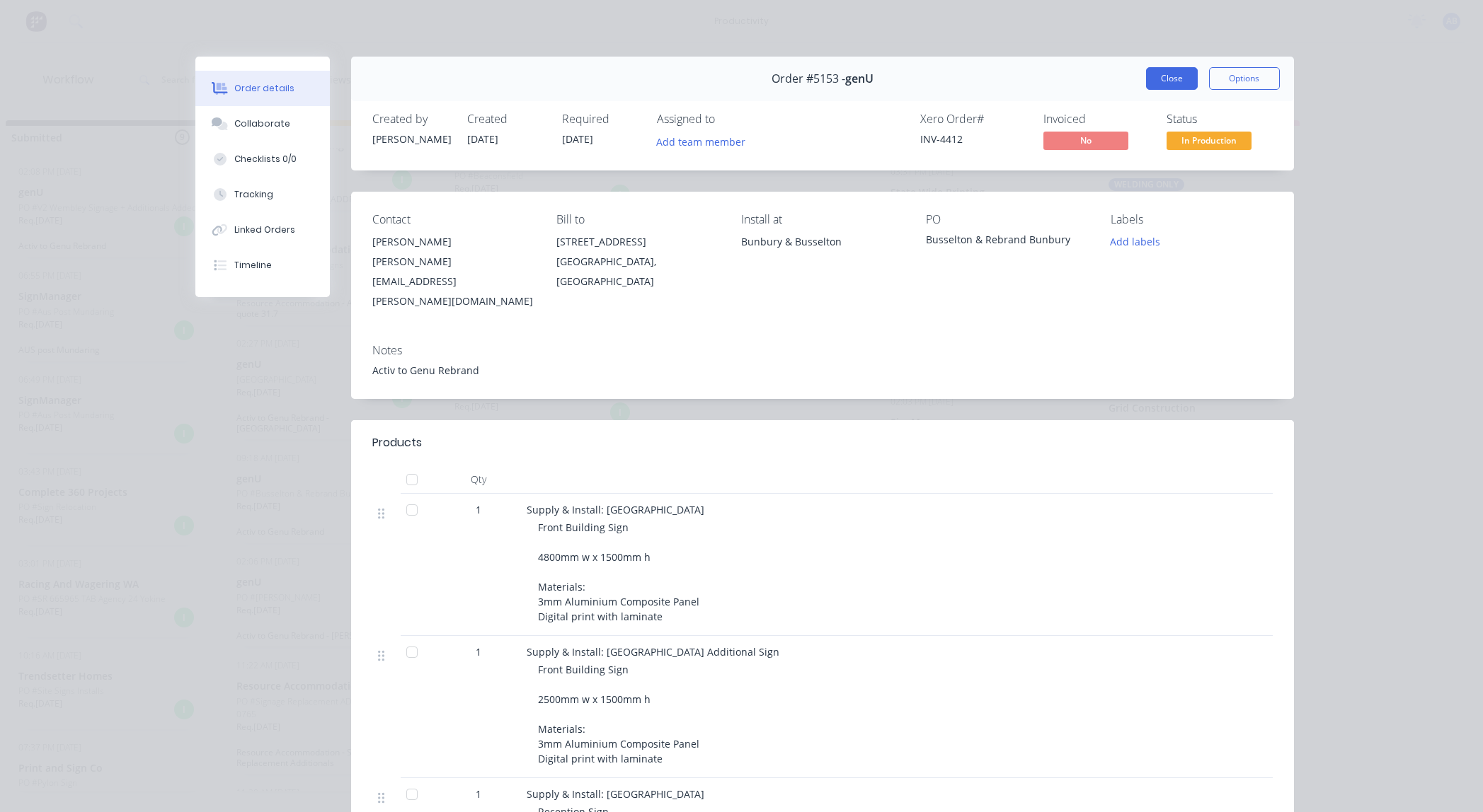
click at [1158, 73] on button "Close" at bounding box center [1172, 78] width 52 height 22
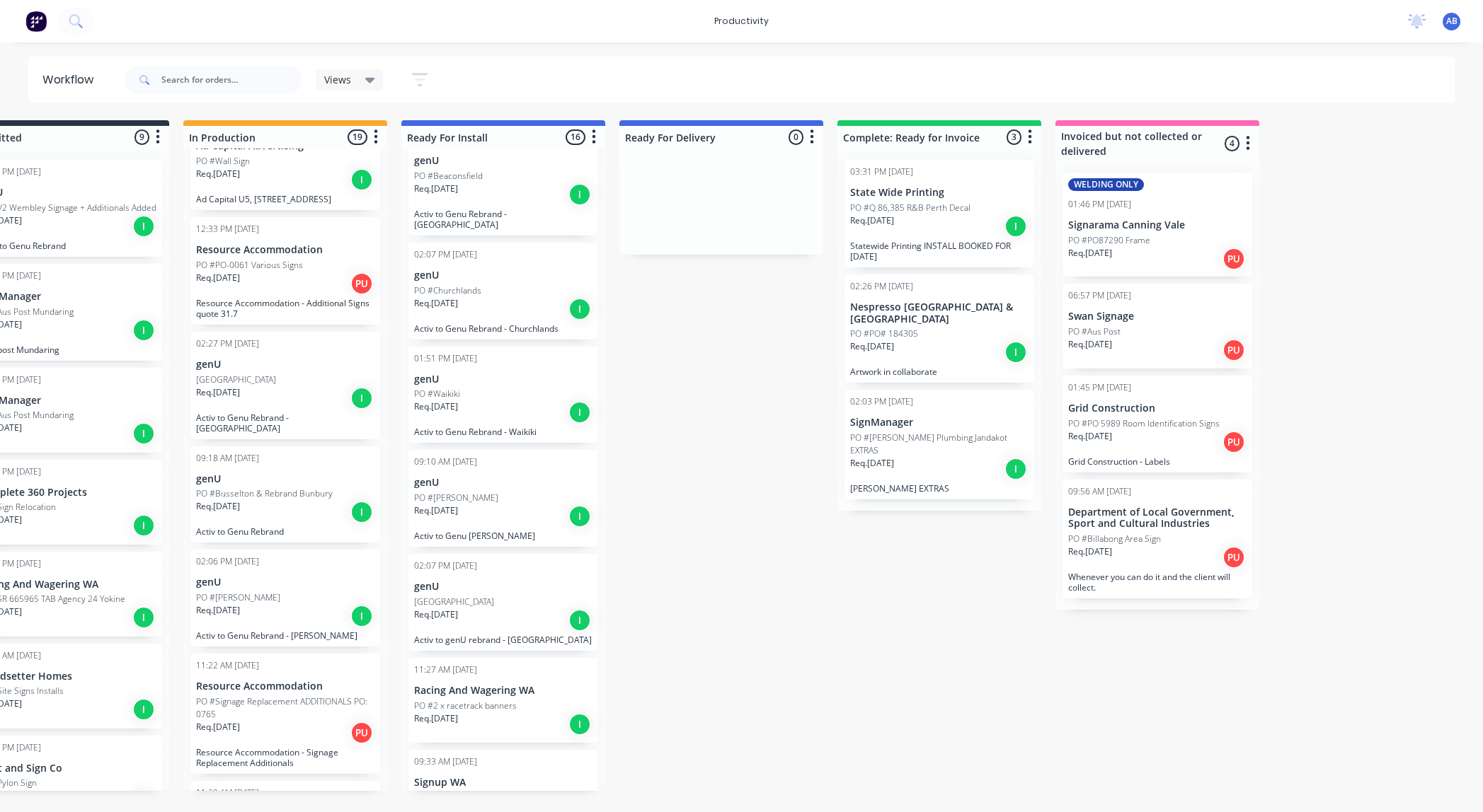
scroll to position [0, 262]
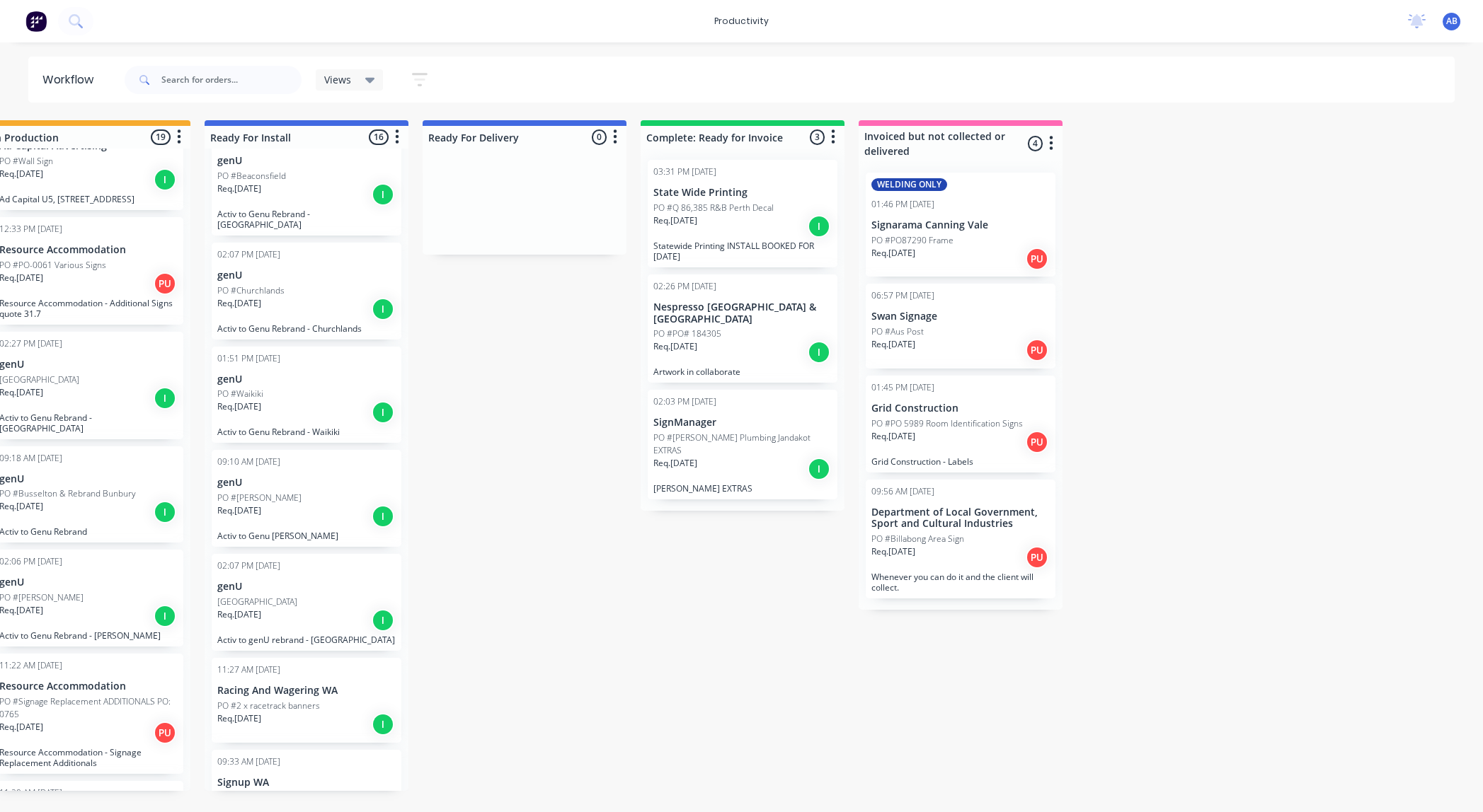
click at [247, 190] on p "Req. [DATE]" at bounding box center [239, 188] width 44 height 12
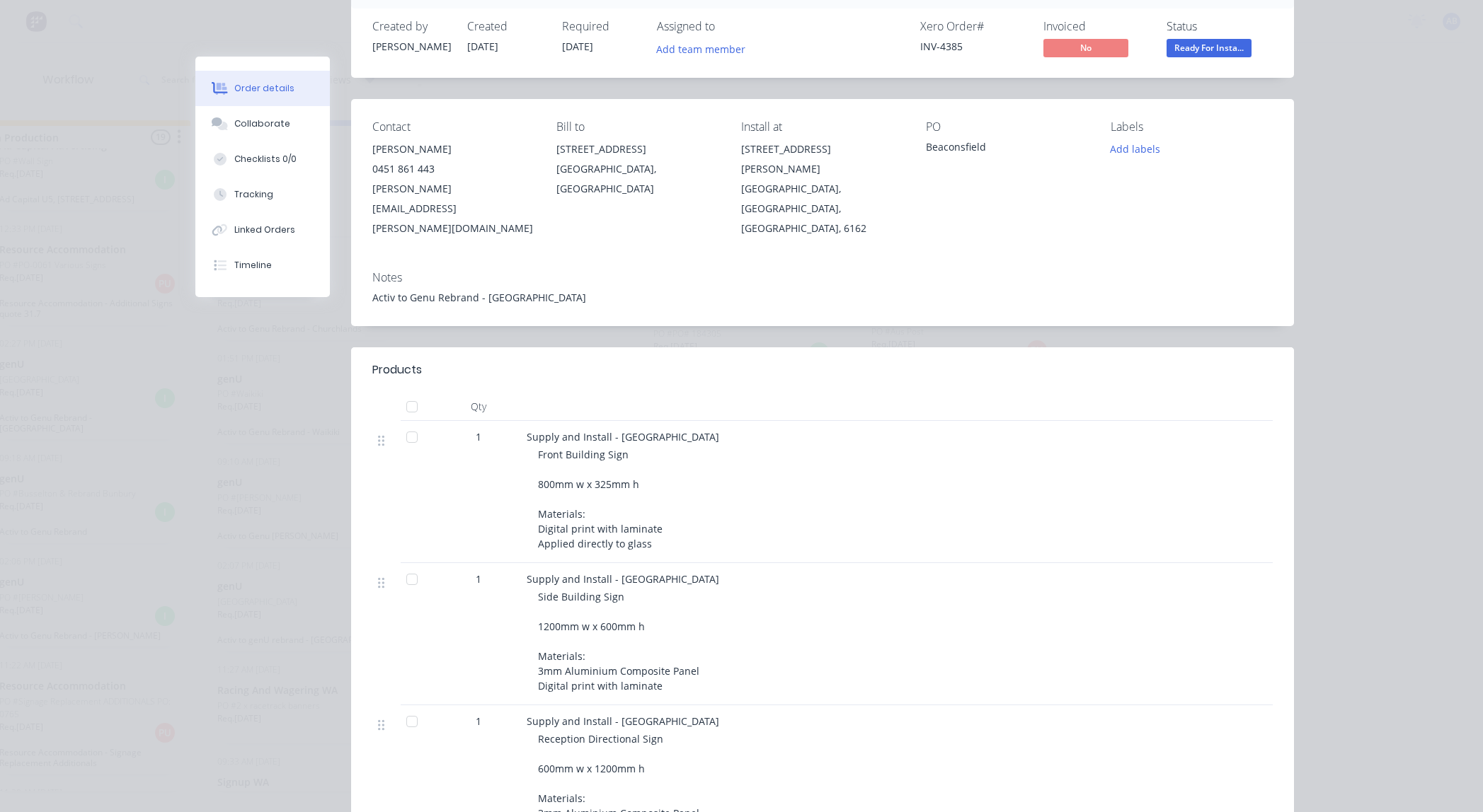
scroll to position [0, 0]
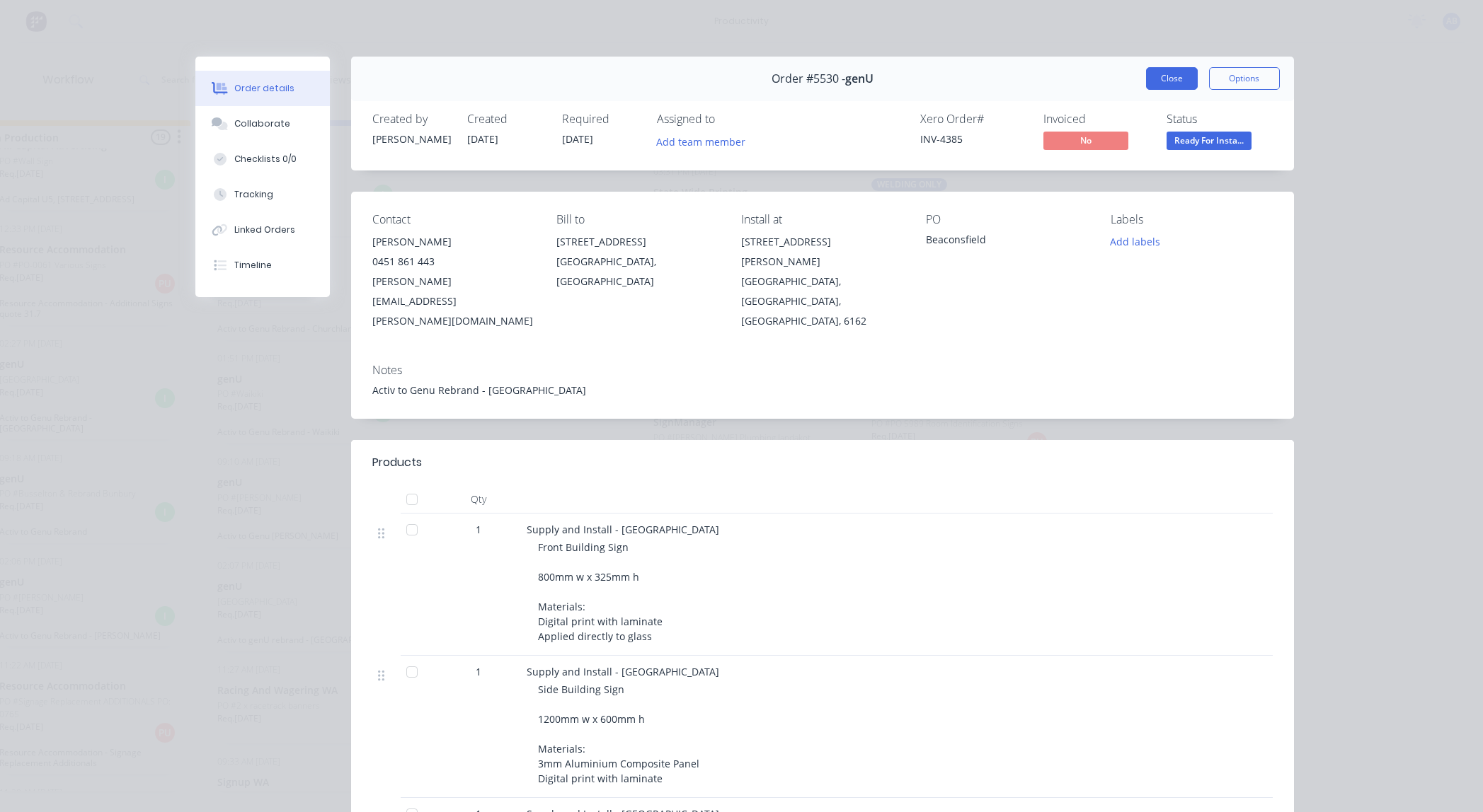
click at [1157, 82] on button "Close" at bounding box center [1172, 78] width 52 height 22
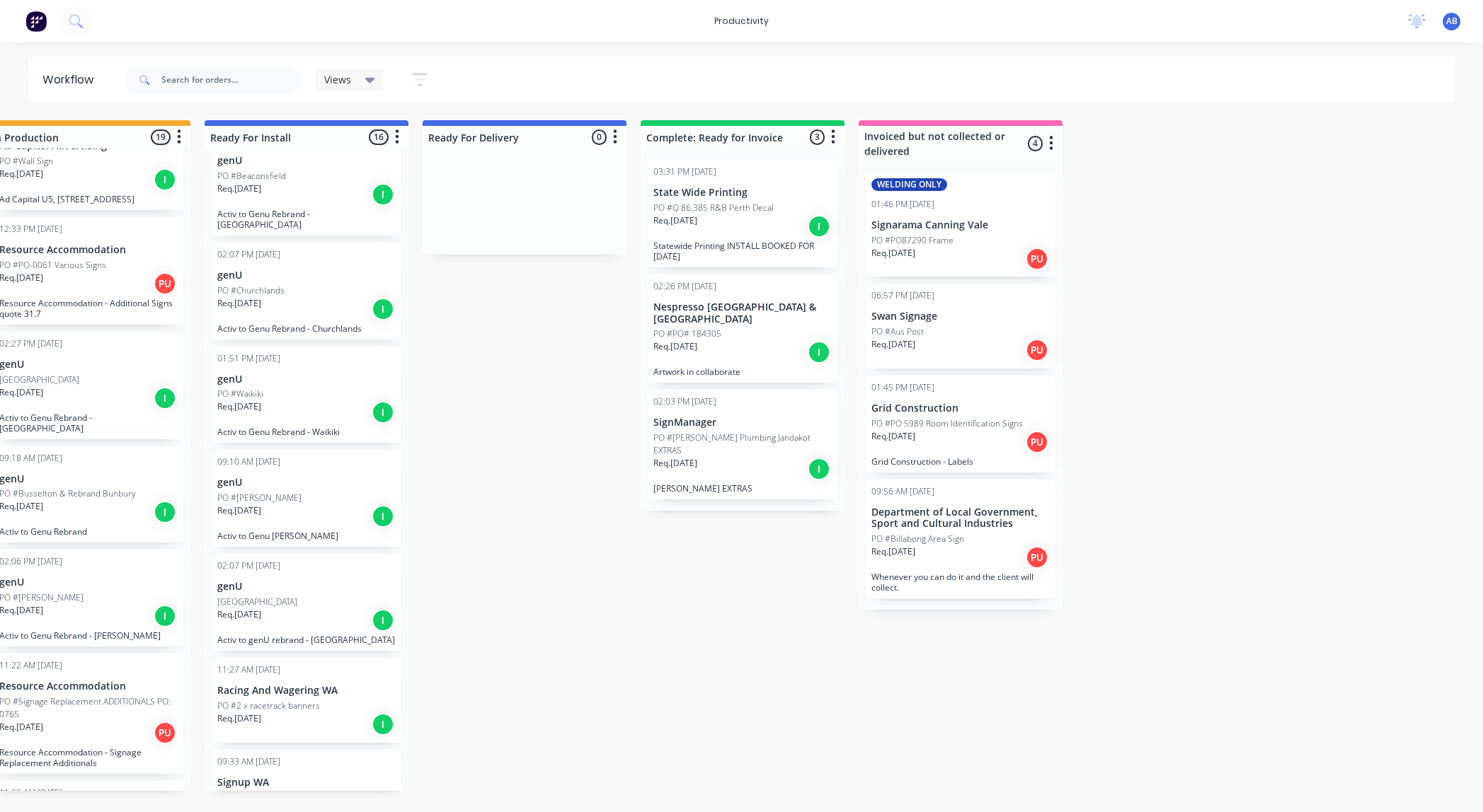
click at [310, 297] on div "Req. [DATE] I" at bounding box center [306, 309] width 178 height 24
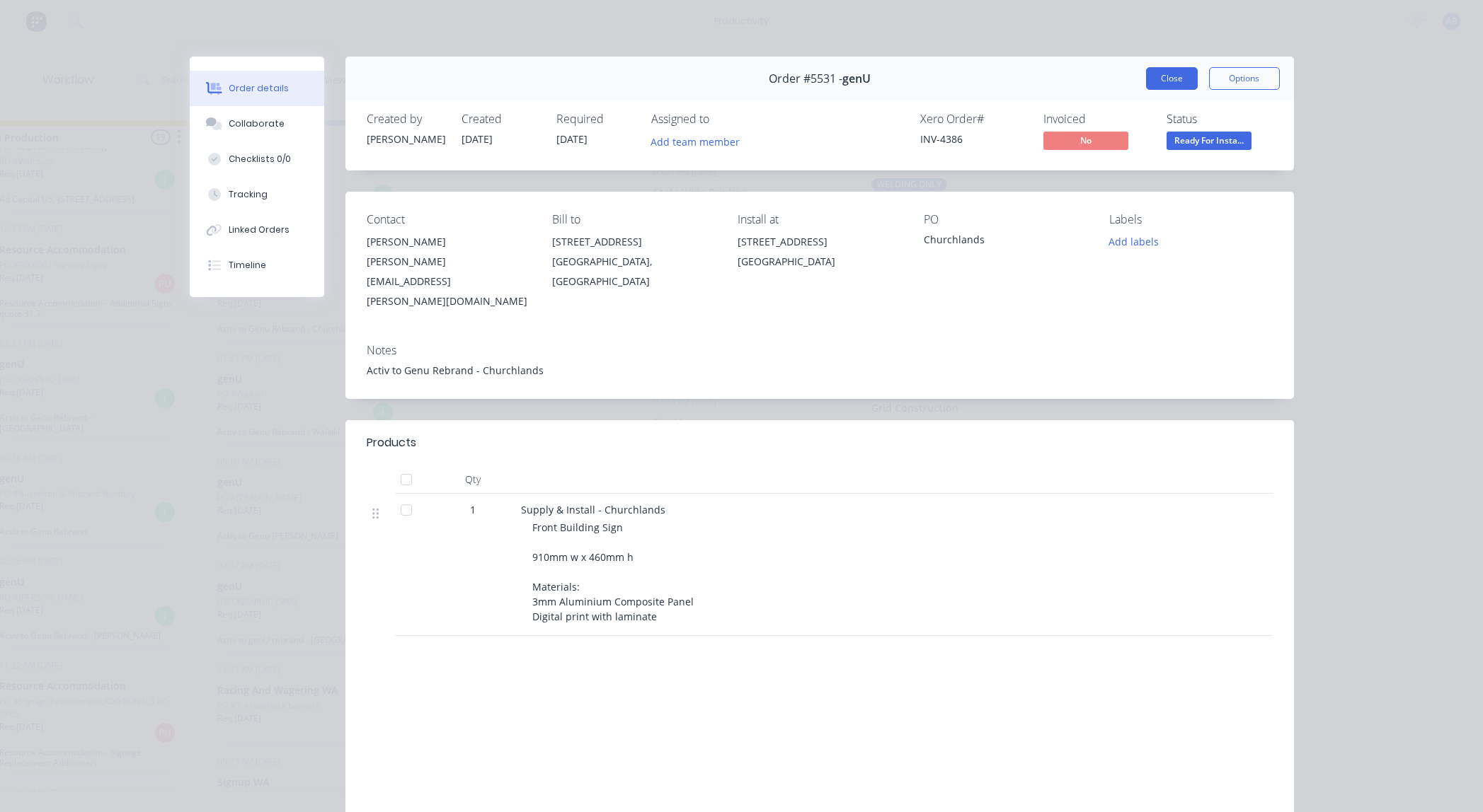
click at [1163, 81] on button "Close" at bounding box center [1172, 78] width 52 height 22
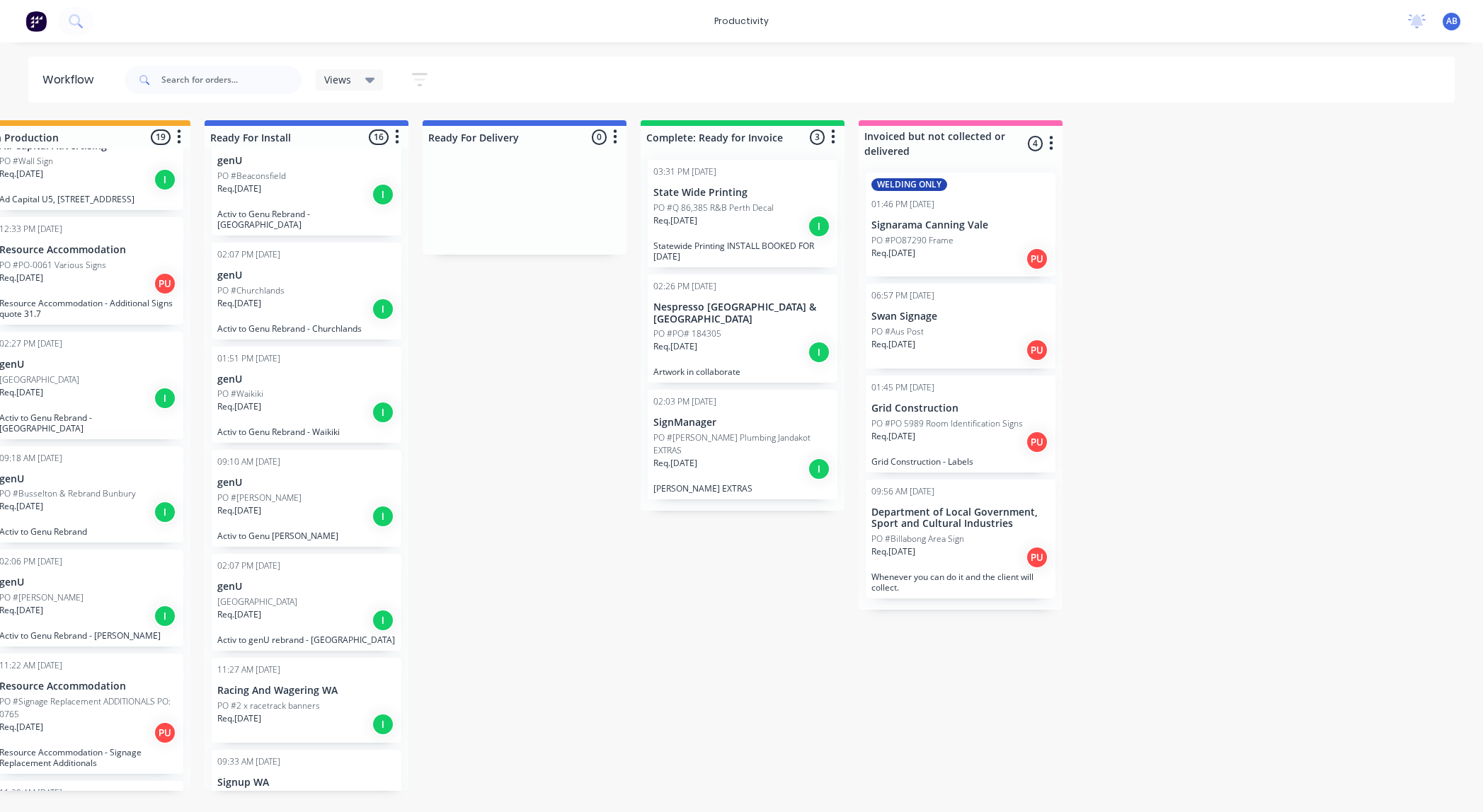
click at [295, 359] on div "01:51 PM [DATE] genU PO #Waikiki Req. [DATE] I Activ to Genu Rebrand - Waikiki" at bounding box center [306, 395] width 190 height 97
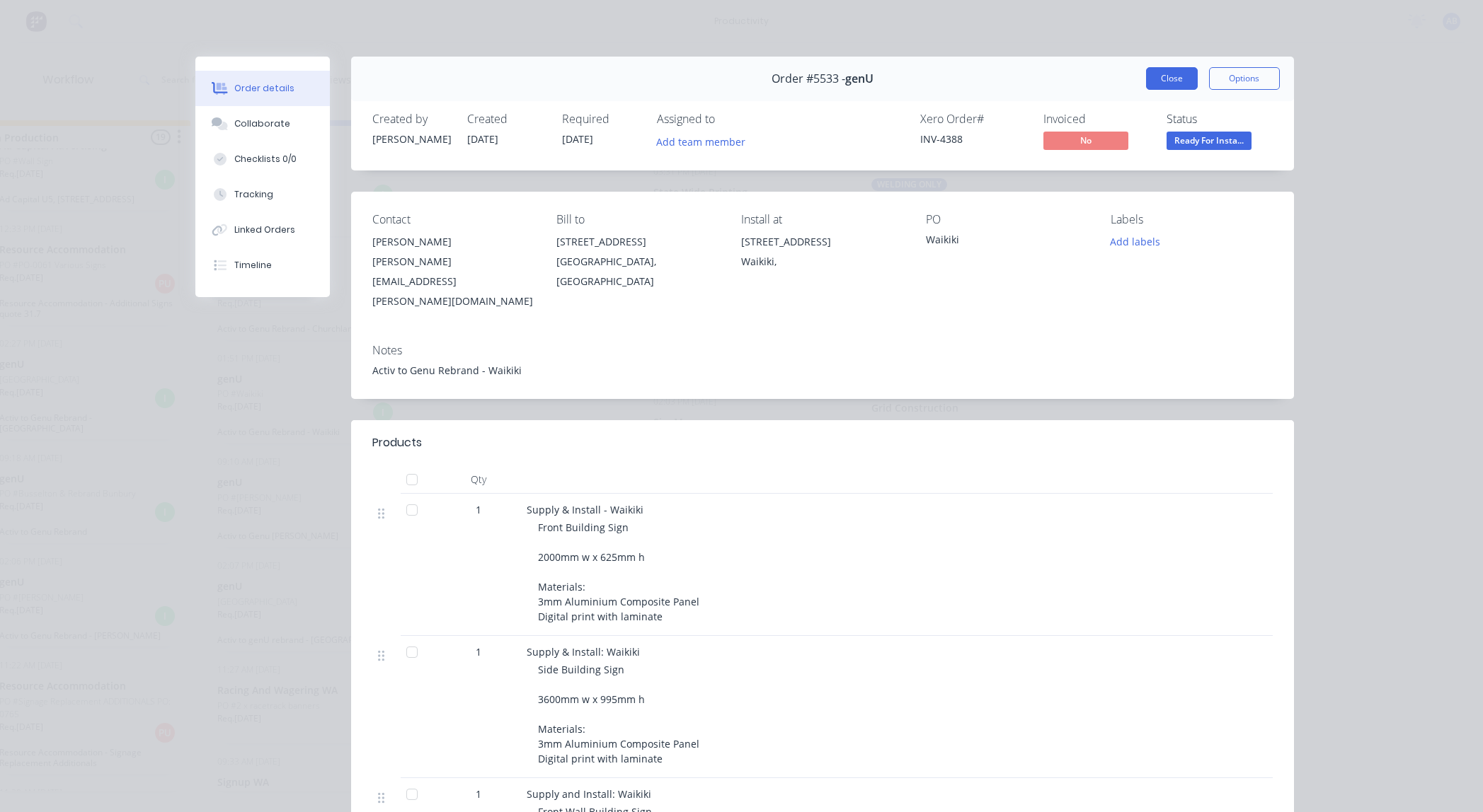
click at [1174, 87] on button "Close" at bounding box center [1172, 78] width 52 height 22
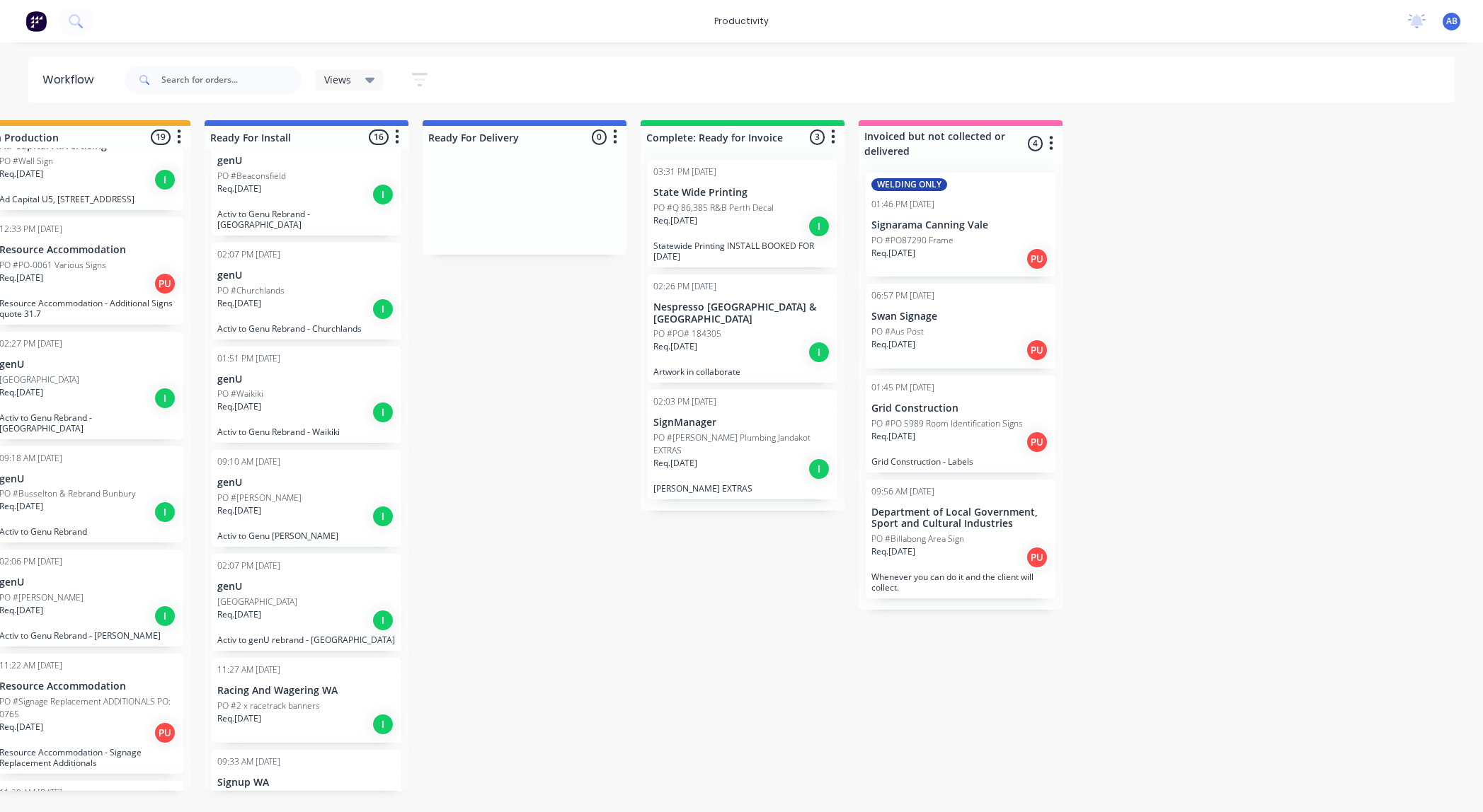
click at [261, 505] on p "Req. [DATE]" at bounding box center [239, 510] width 44 height 12
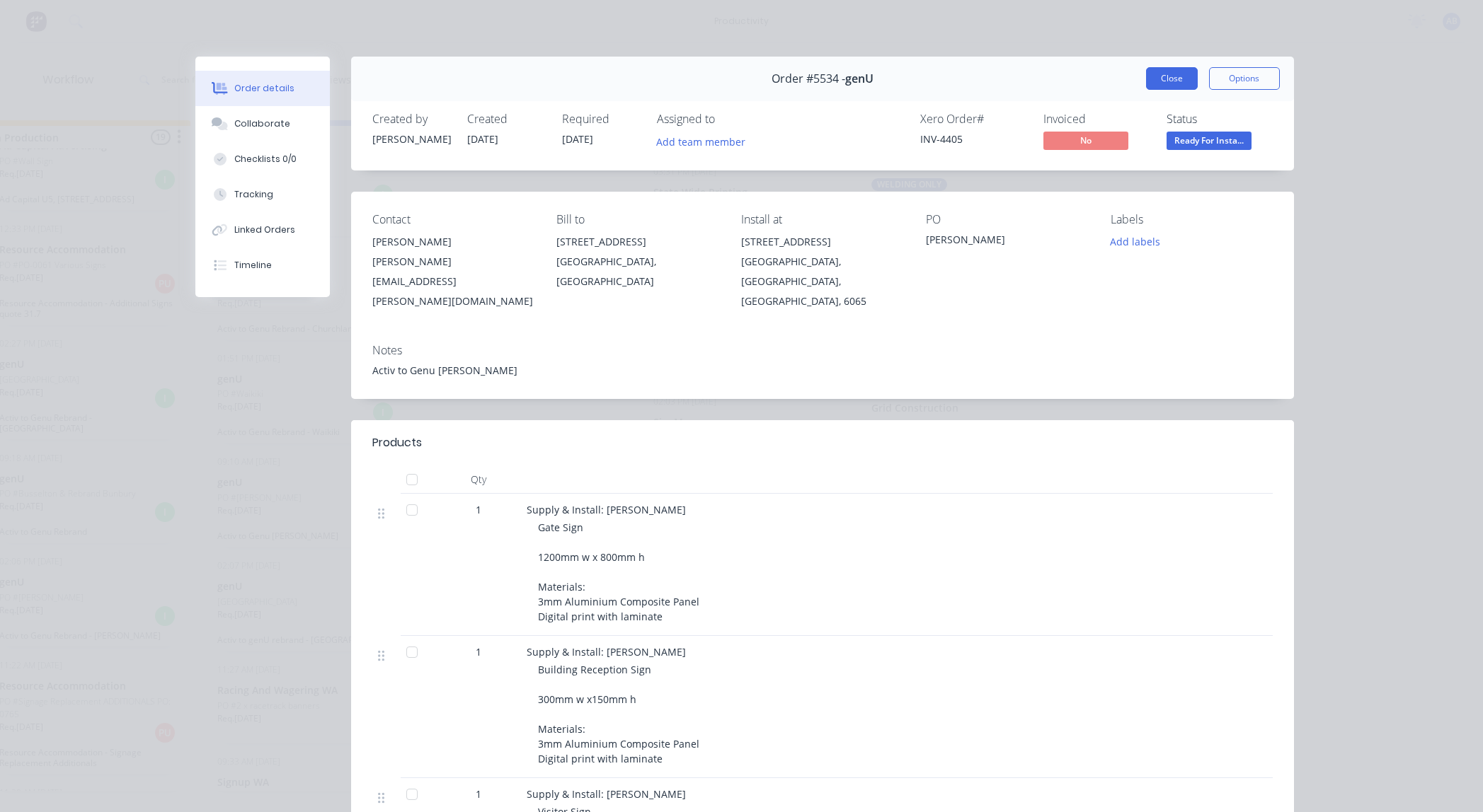
click at [1167, 78] on button "Close" at bounding box center [1172, 78] width 52 height 22
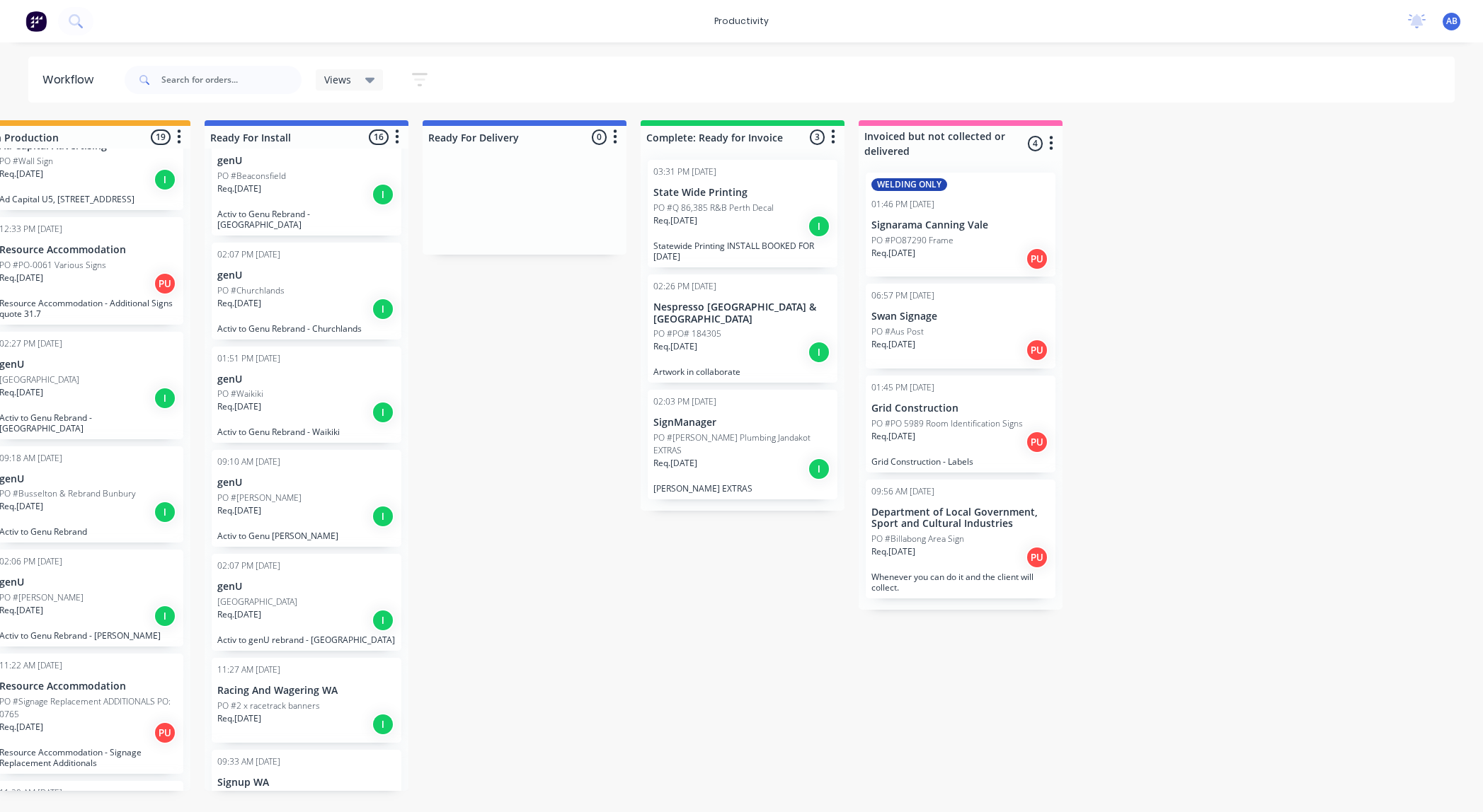
click at [302, 608] on div "Req. [DATE] I" at bounding box center [306, 620] width 178 height 24
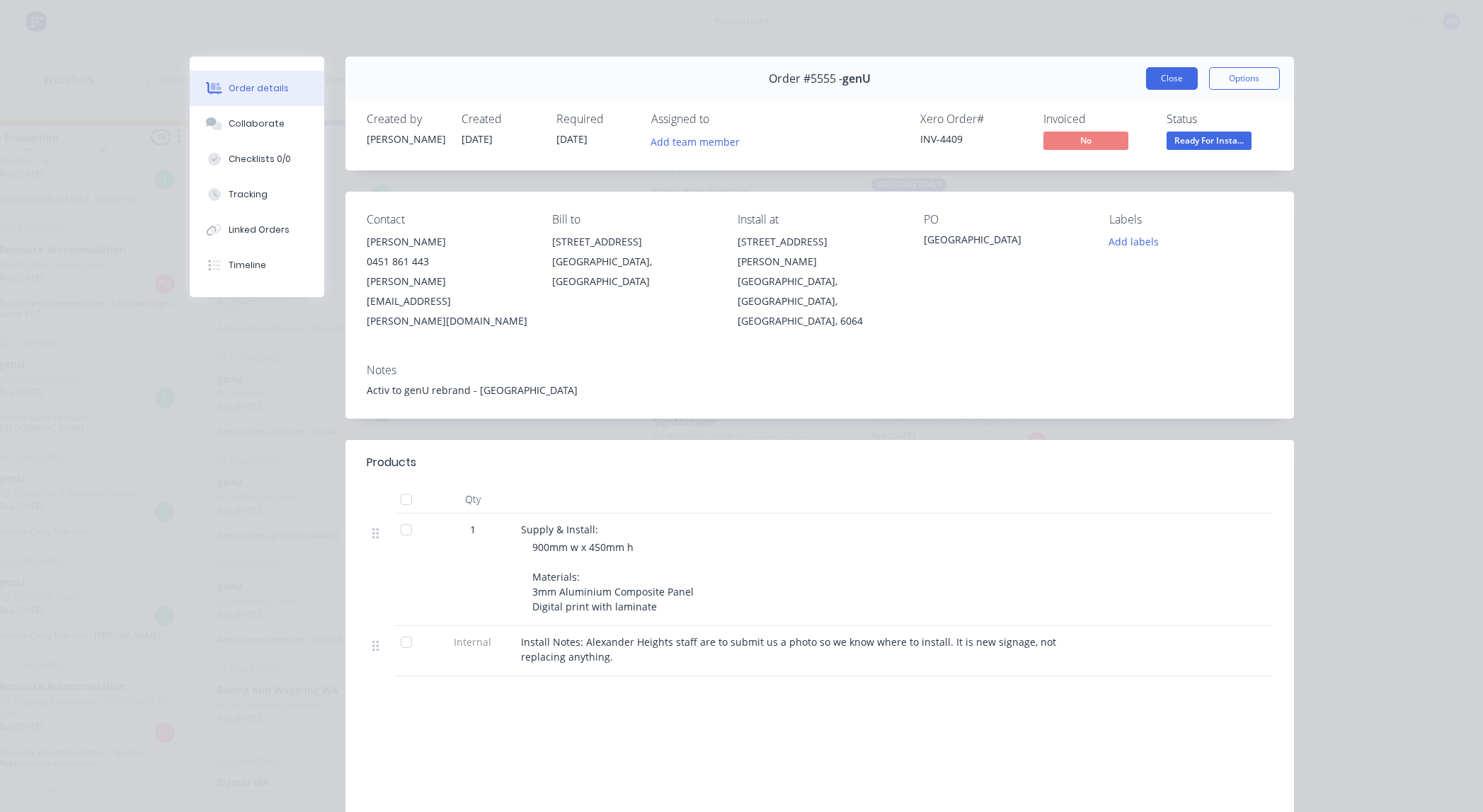
click at [1179, 84] on button "Close" at bounding box center [1172, 78] width 52 height 22
